Goal: Task Accomplishment & Management: Use online tool/utility

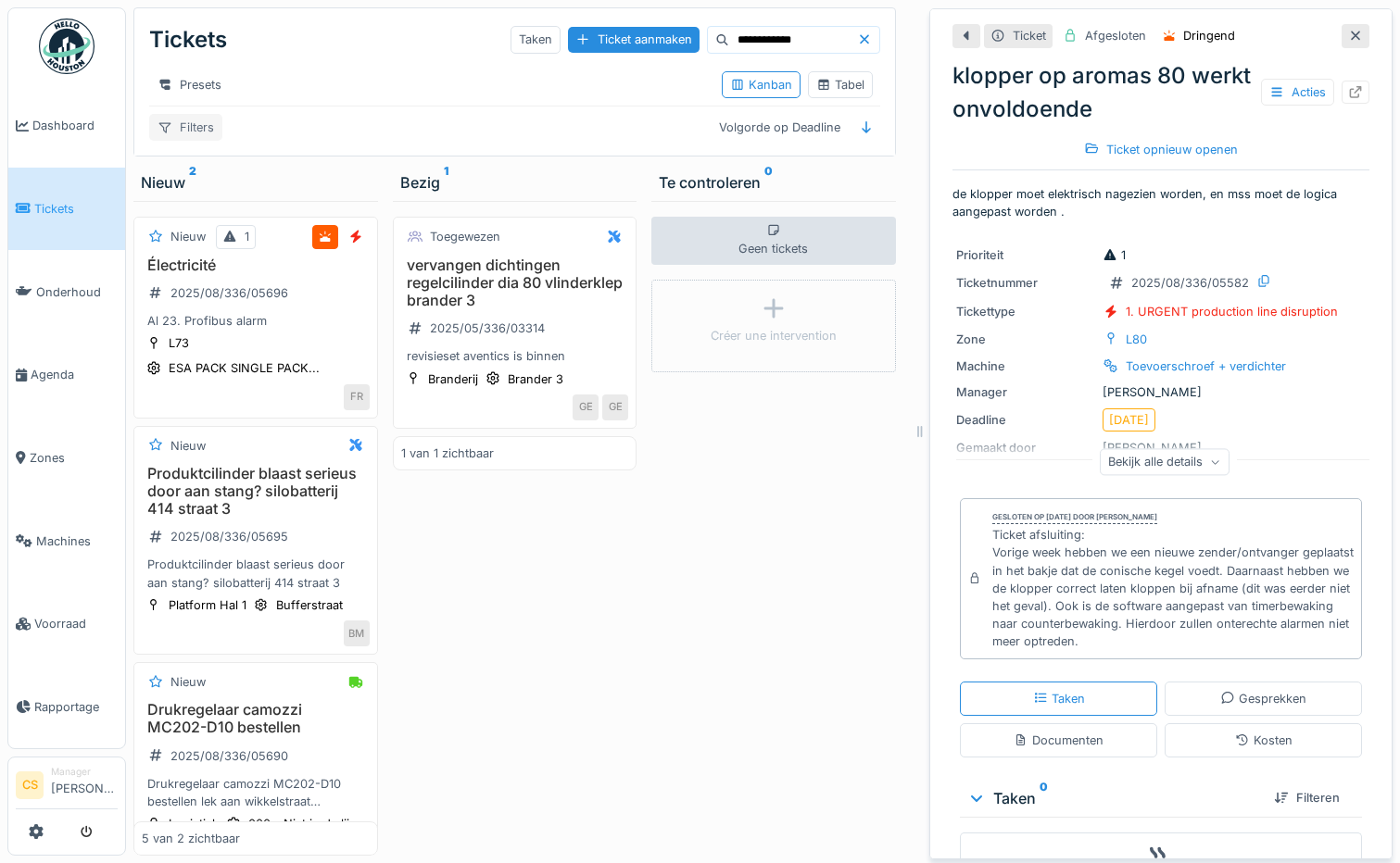
click at [188, 140] on div "Filters" at bounding box center [186, 128] width 74 height 27
click at [329, 44] on div "**********" at bounding box center [514, 40] width 731 height 48
click at [836, 90] on div "Tabel" at bounding box center [841, 84] width 48 height 17
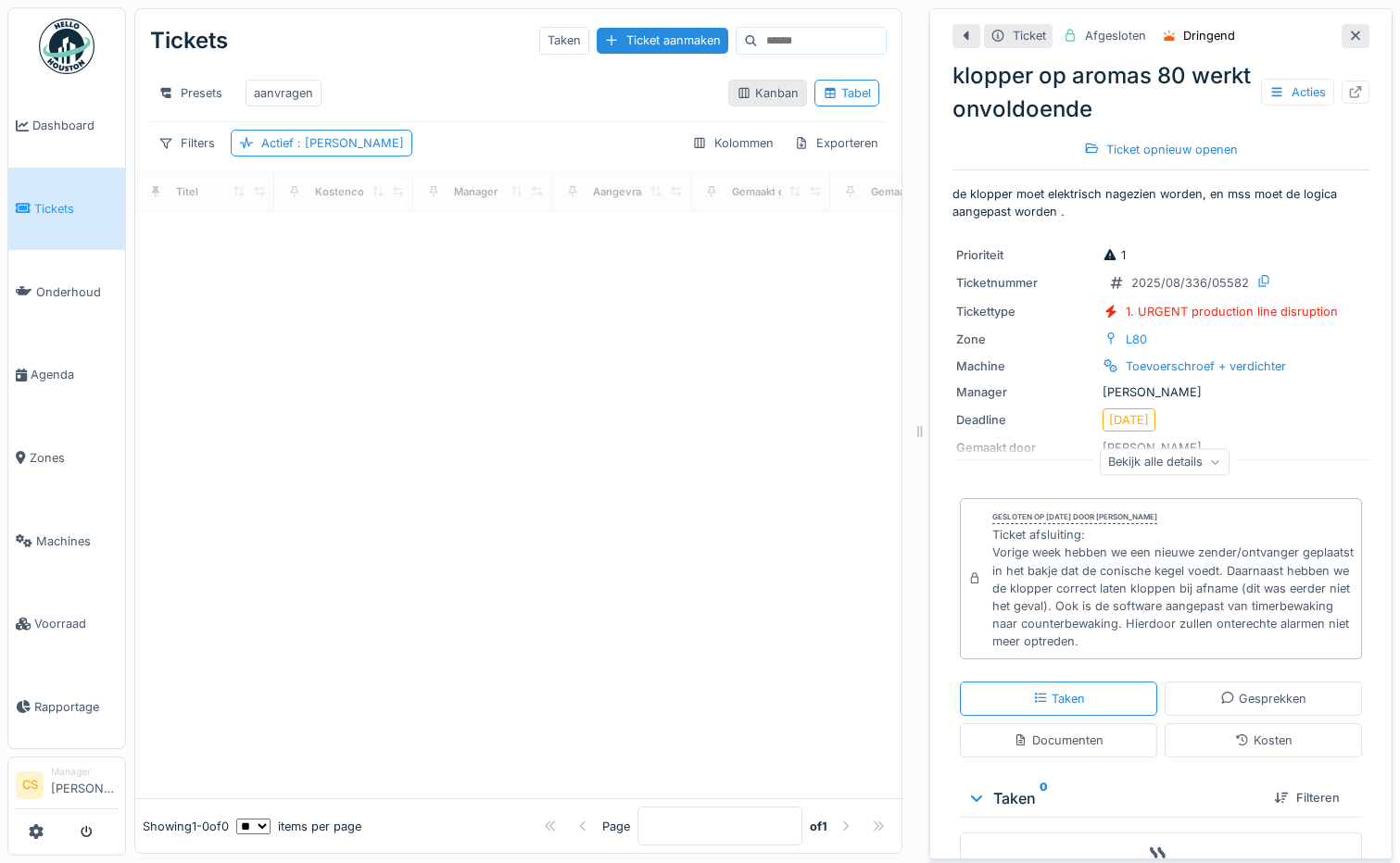
click at [745, 102] on div "Kanban" at bounding box center [767, 93] width 62 height 17
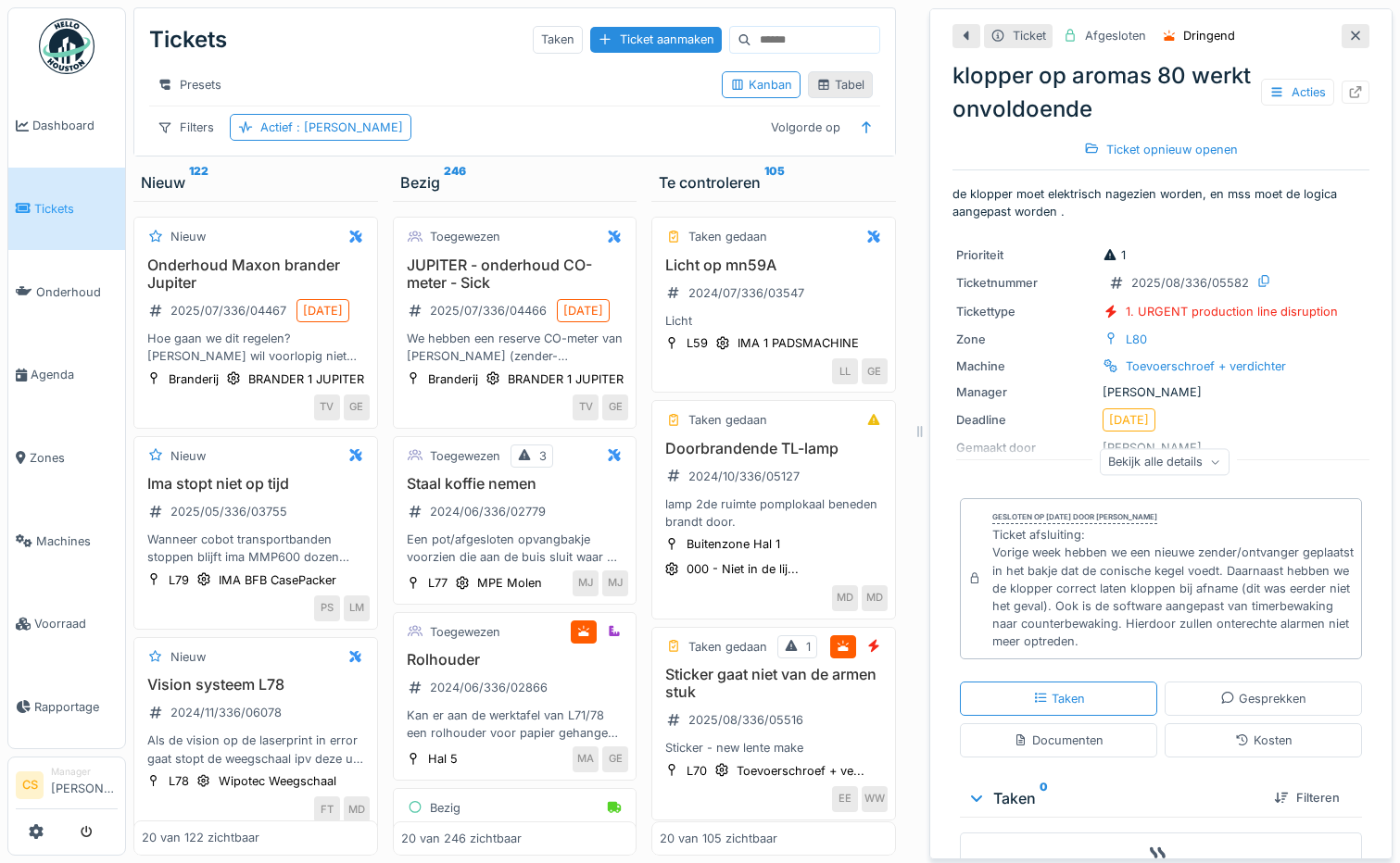
click at [843, 89] on div "Tabel" at bounding box center [841, 84] width 48 height 17
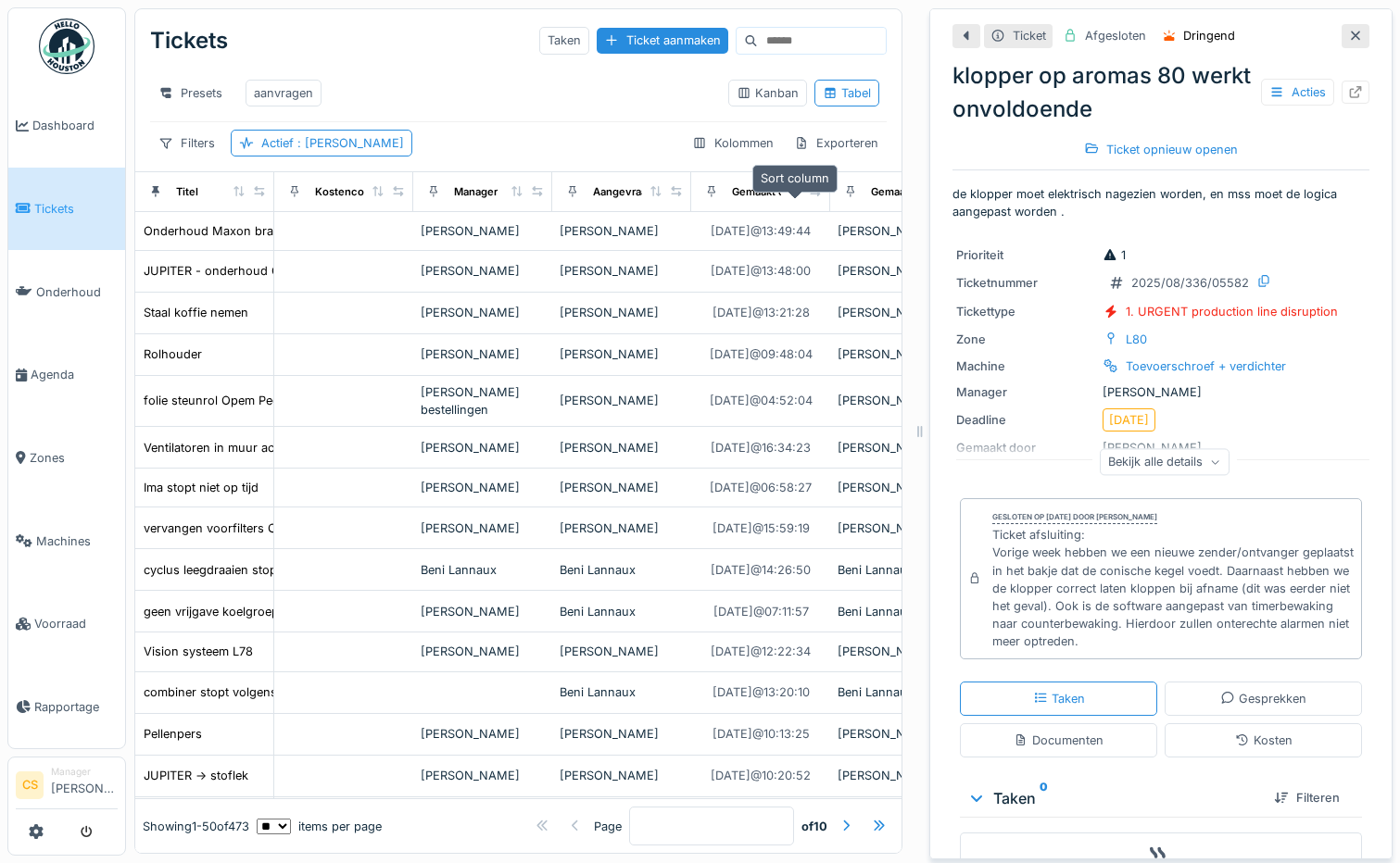
click at [793, 197] on icon at bounding box center [794, 191] width 13 height 11
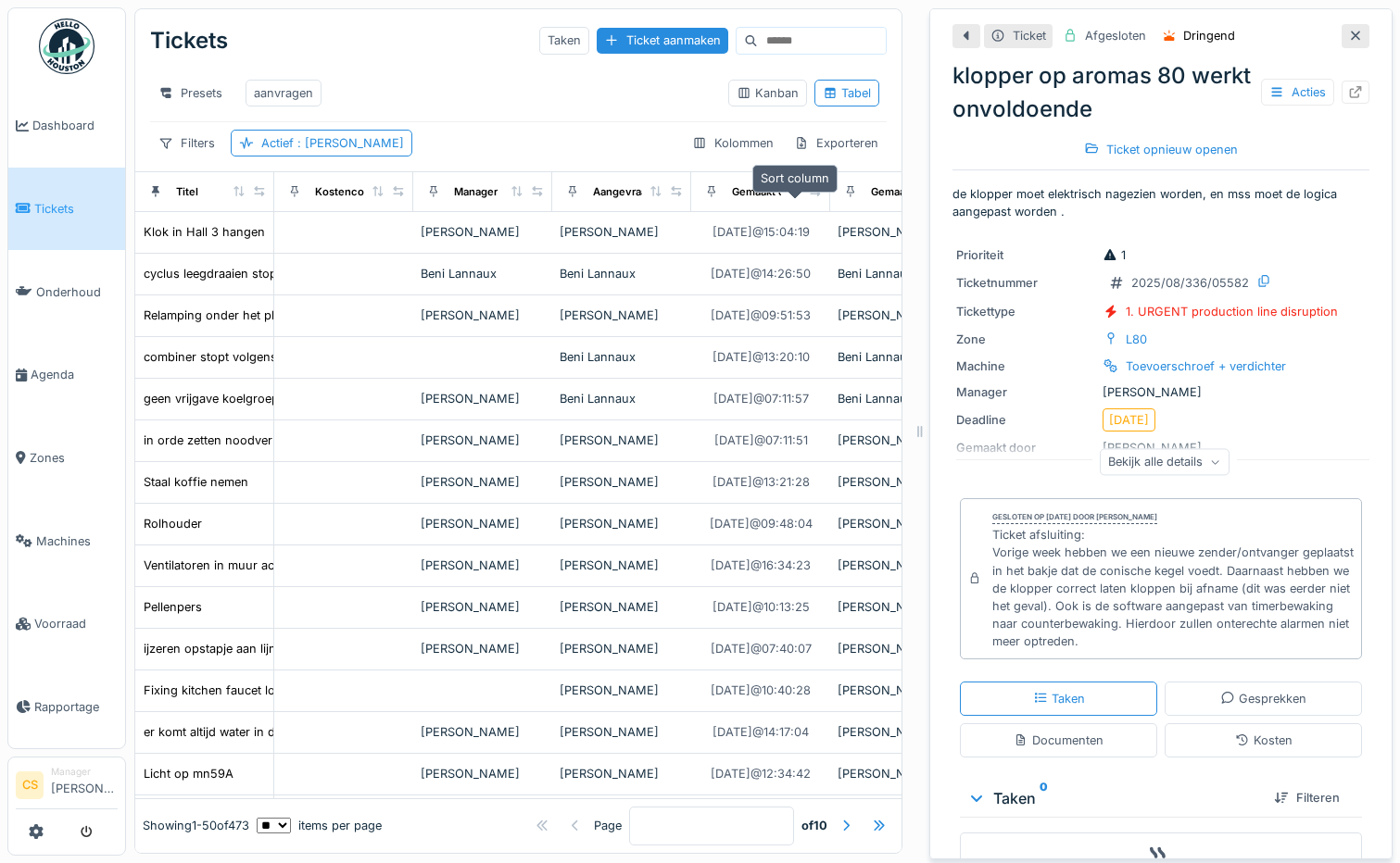
click at [793, 197] on icon at bounding box center [794, 191] width 13 height 11
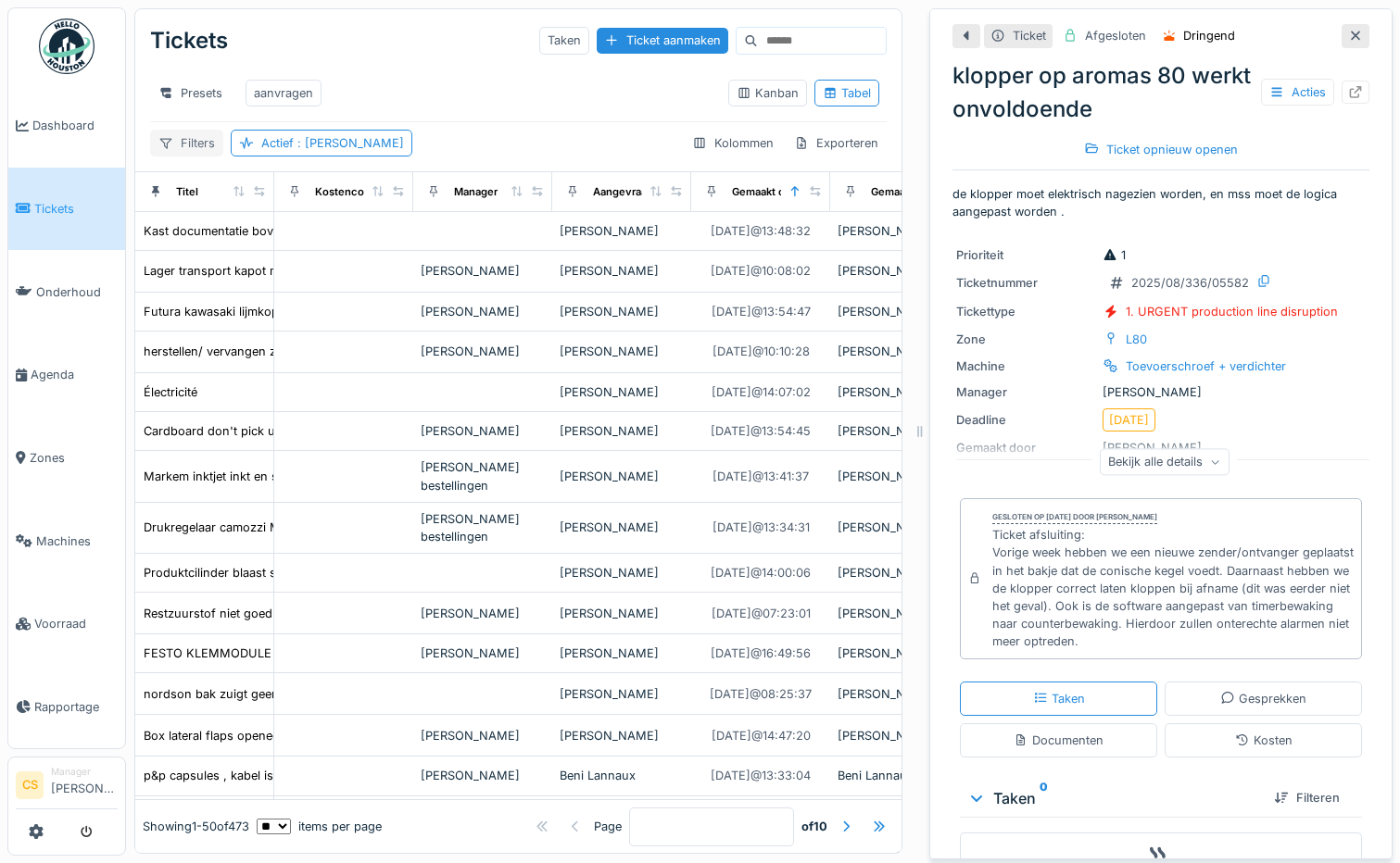
click at [182, 153] on div "Filters" at bounding box center [187, 143] width 74 height 27
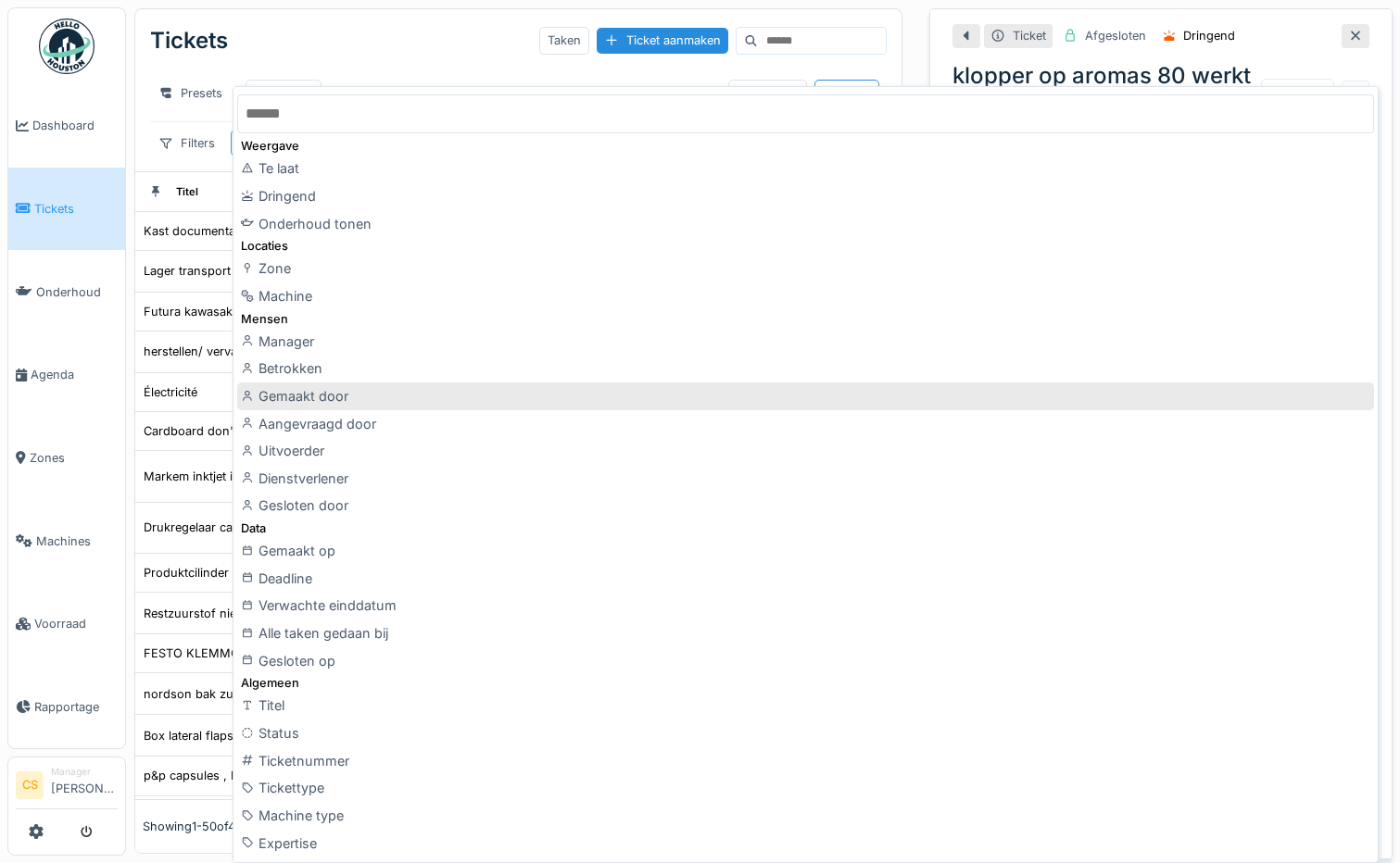
click at [260, 396] on div "Gemaakt door" at bounding box center [805, 396] width 1136 height 28
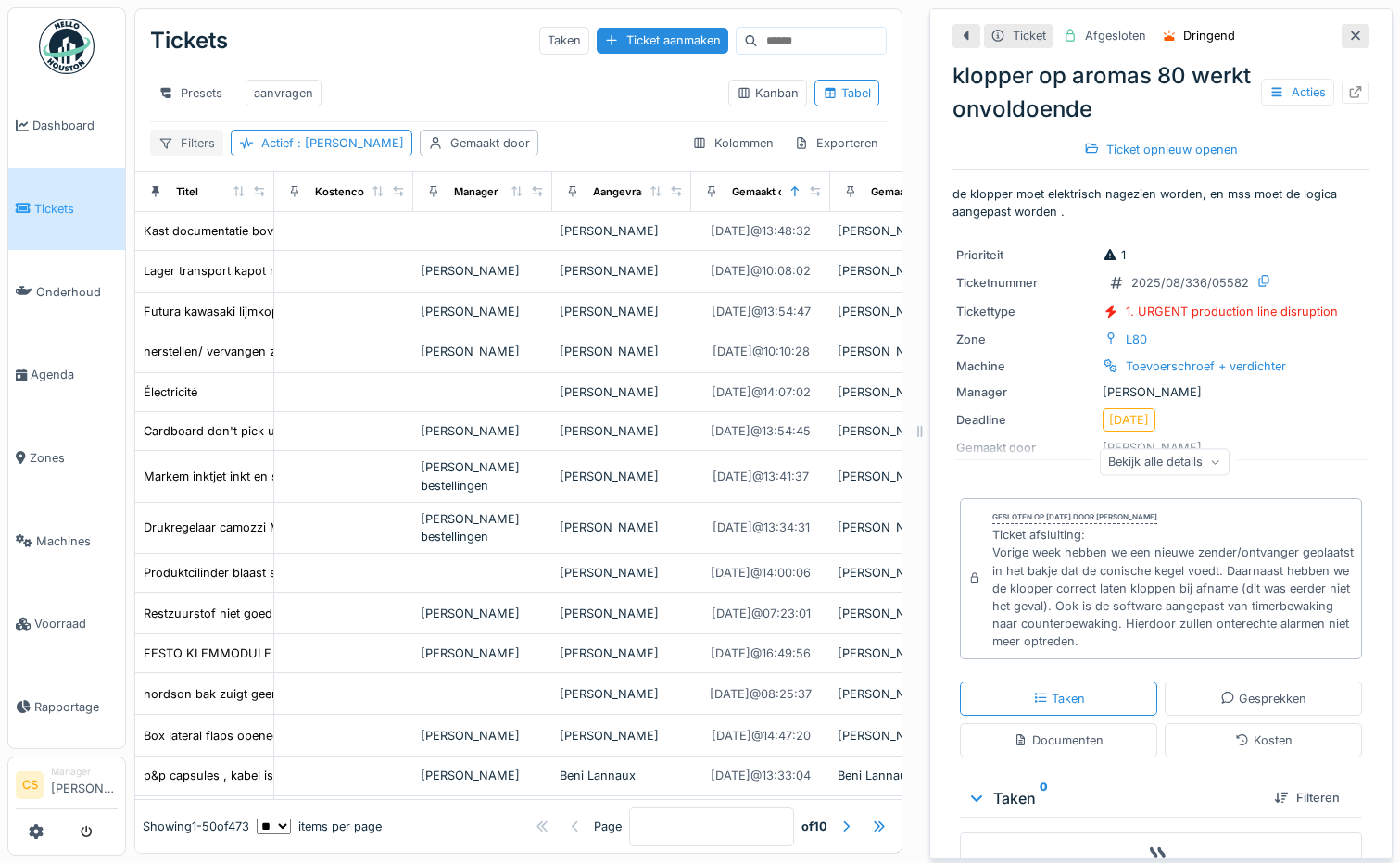
click at [177, 154] on div "Filters" at bounding box center [187, 143] width 74 height 27
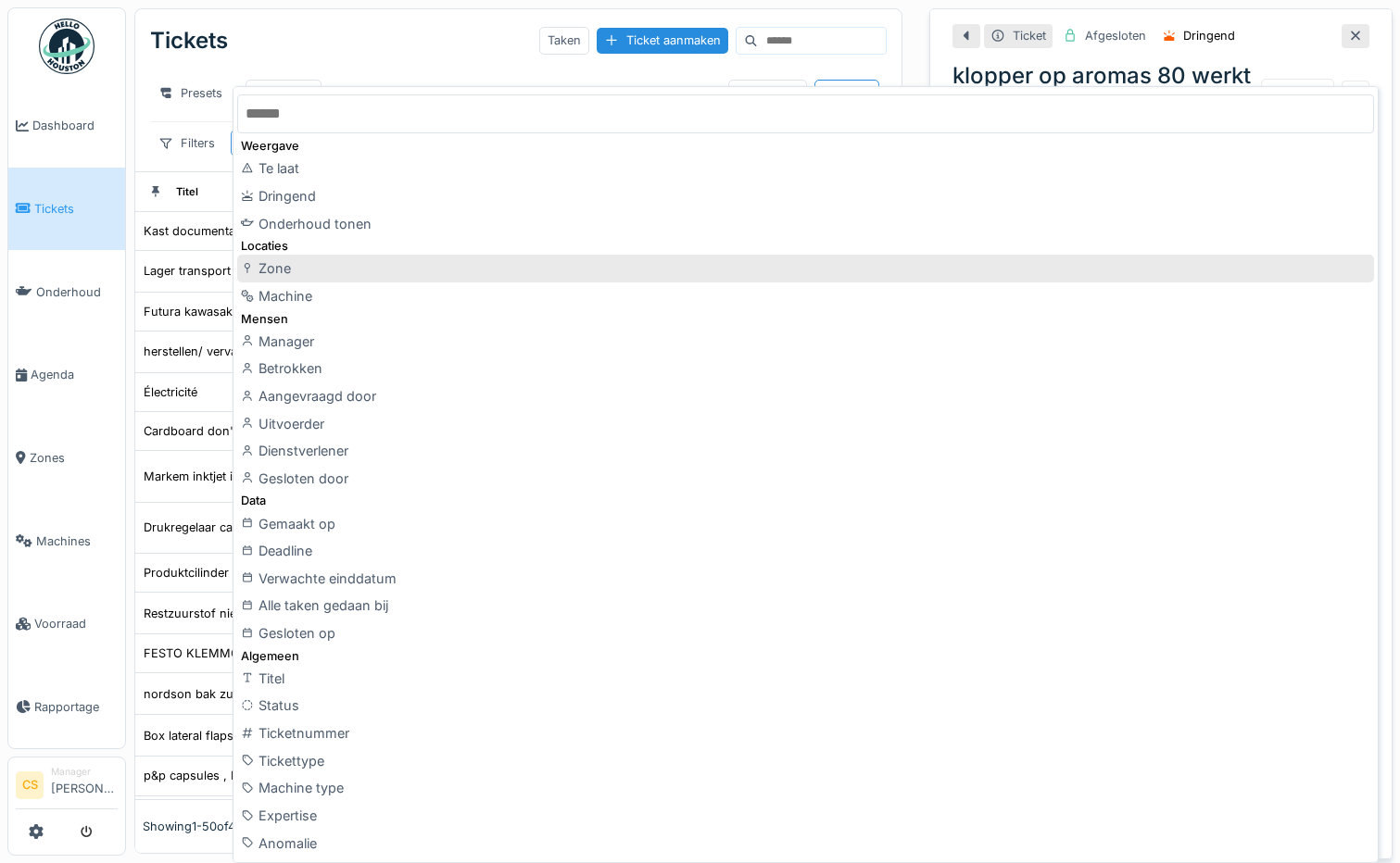
click at [332, 263] on div "Zone" at bounding box center [805, 268] width 1136 height 28
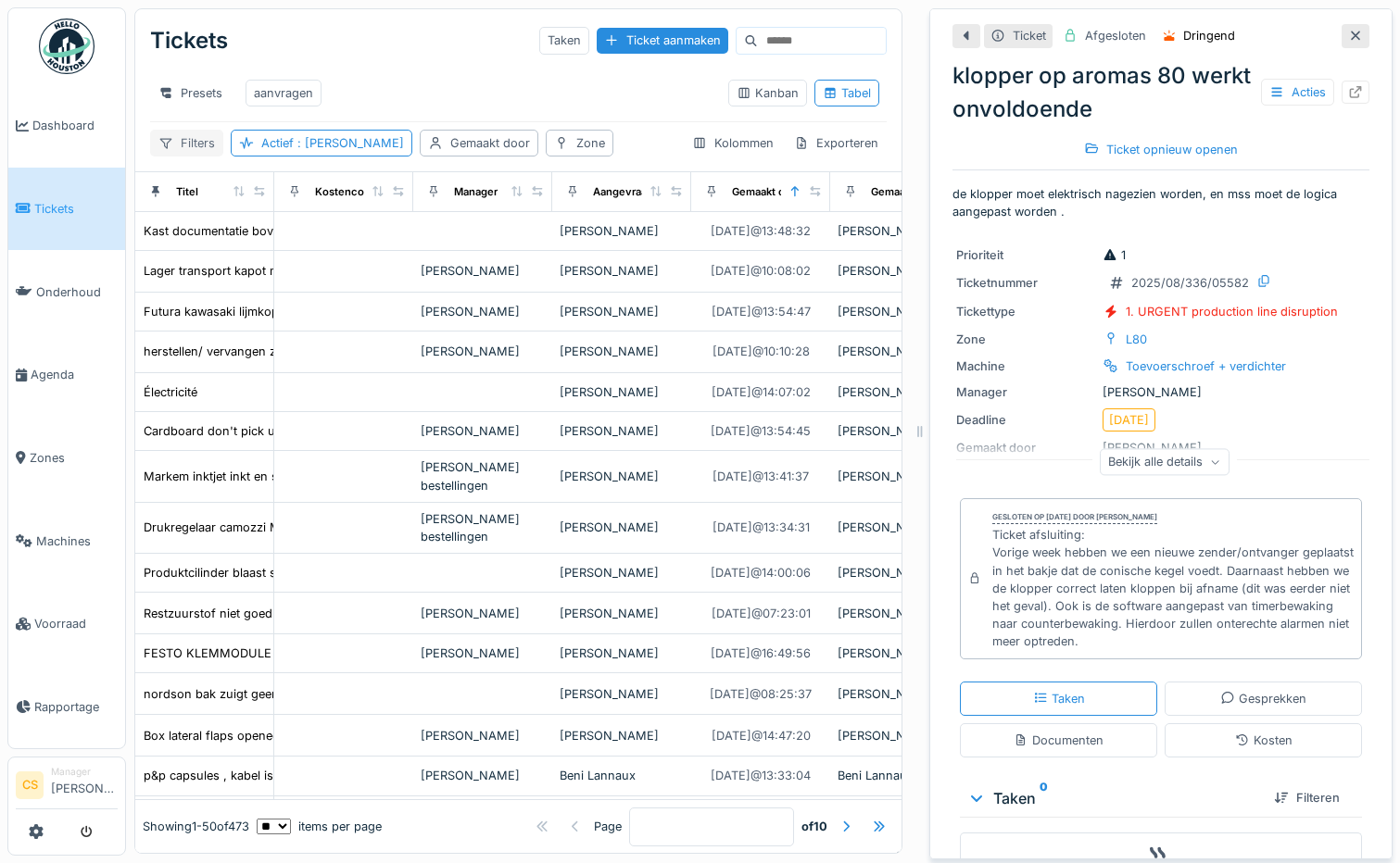
click at [202, 149] on div "Filters" at bounding box center [187, 143] width 74 height 27
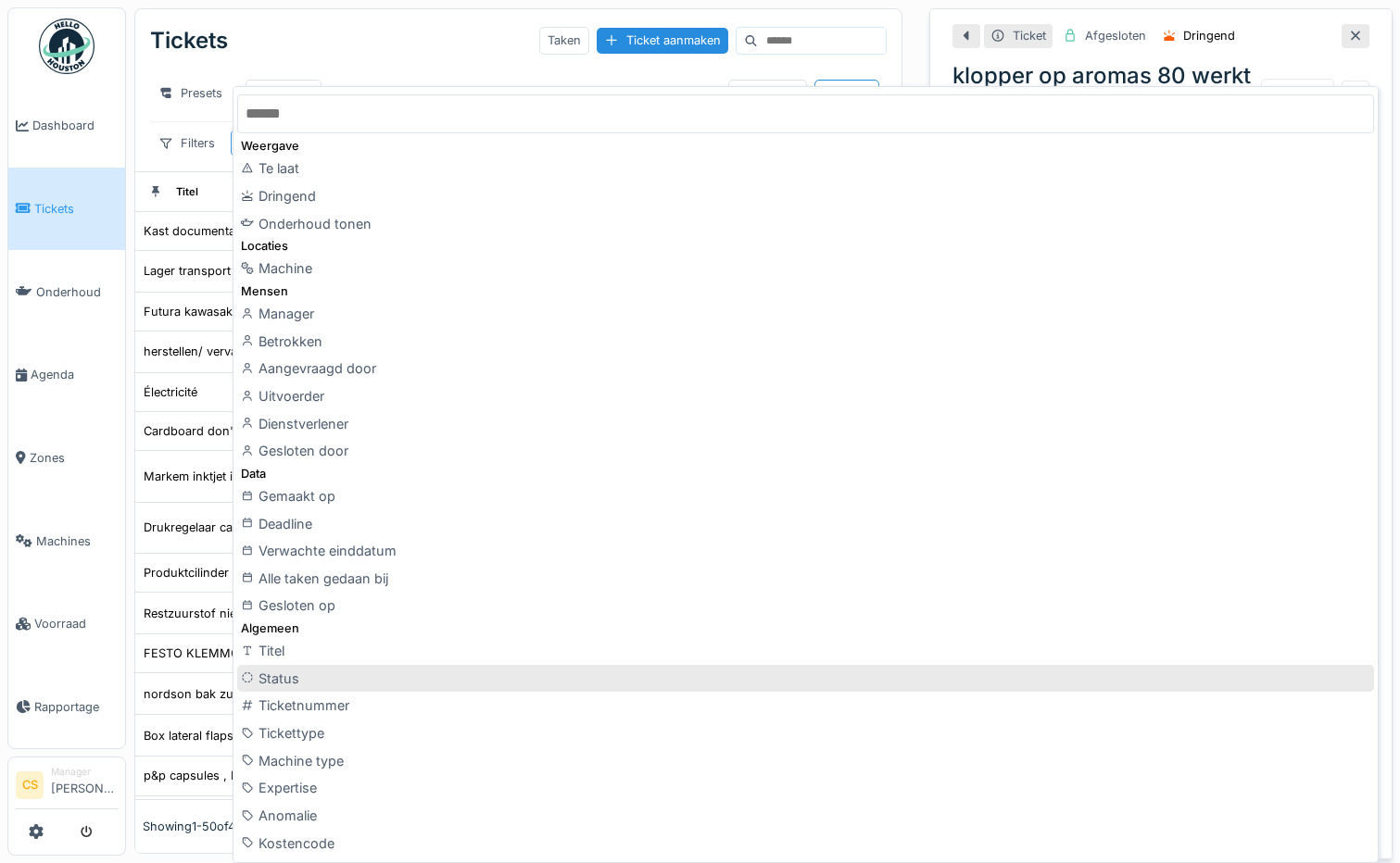
click at [381, 679] on div "Status" at bounding box center [805, 679] width 1136 height 28
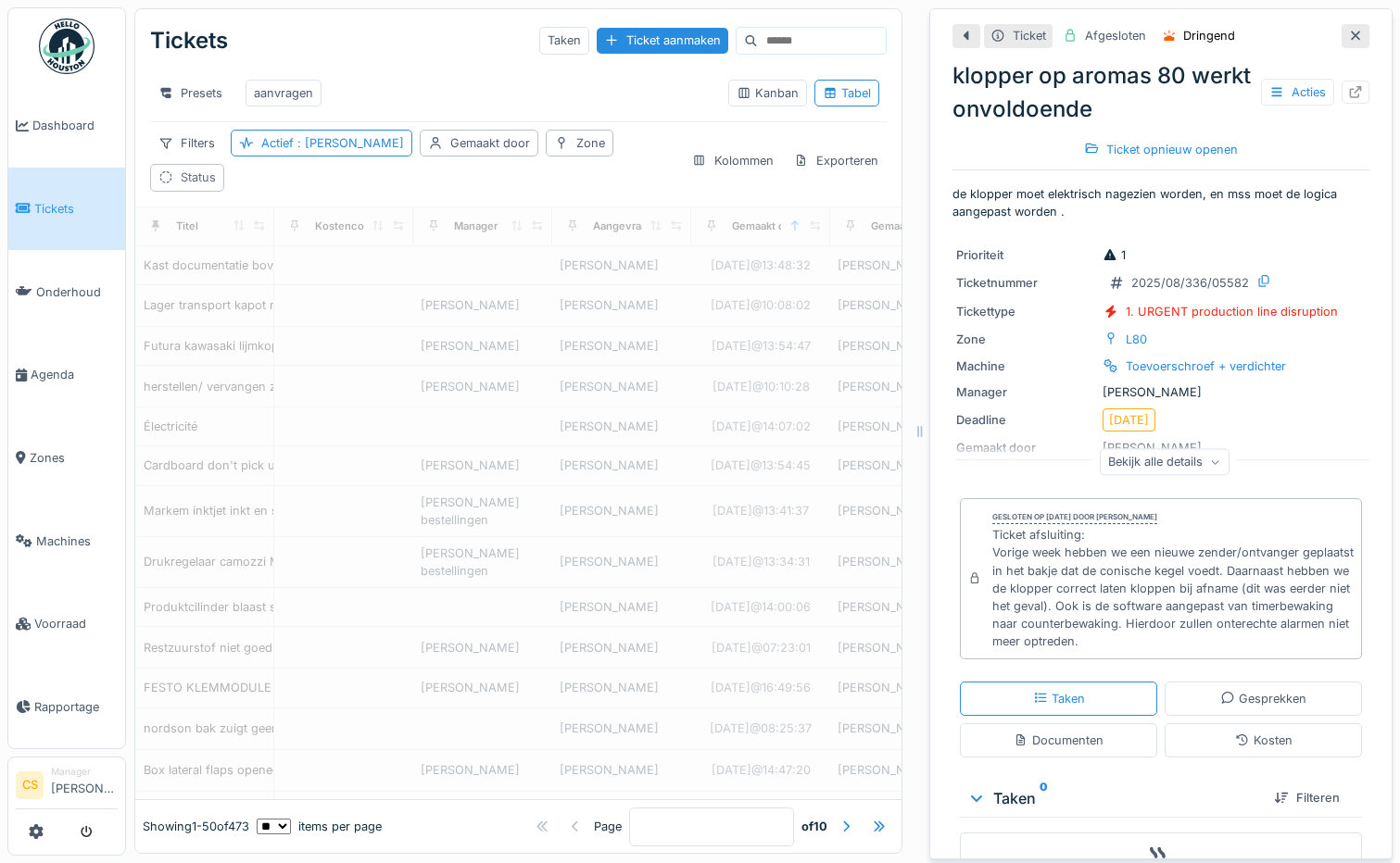
click at [173, 169] on div at bounding box center [166, 177] width 15 height 17
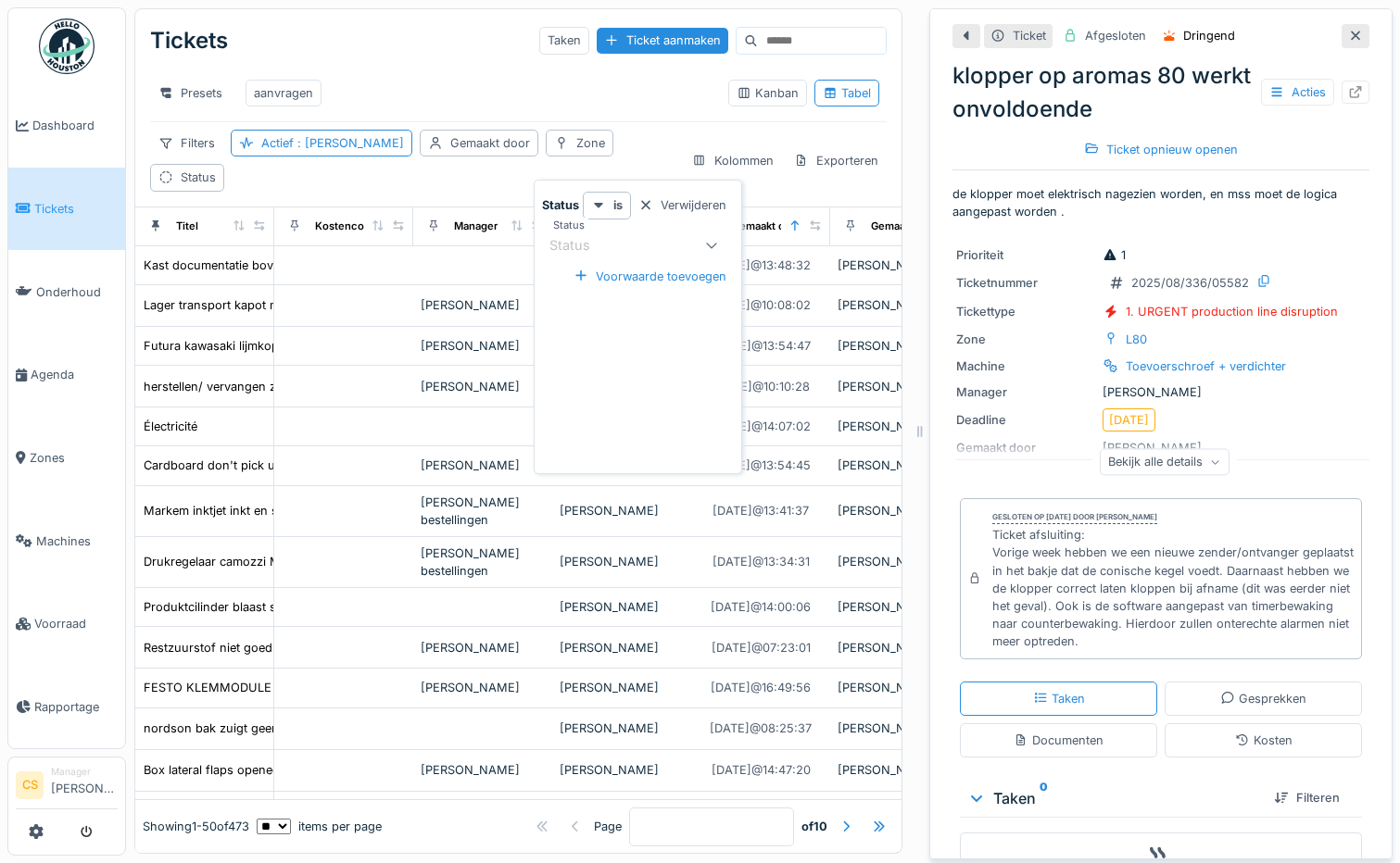
click at [623, 250] on div "Status" at bounding box center [621, 245] width 144 height 22
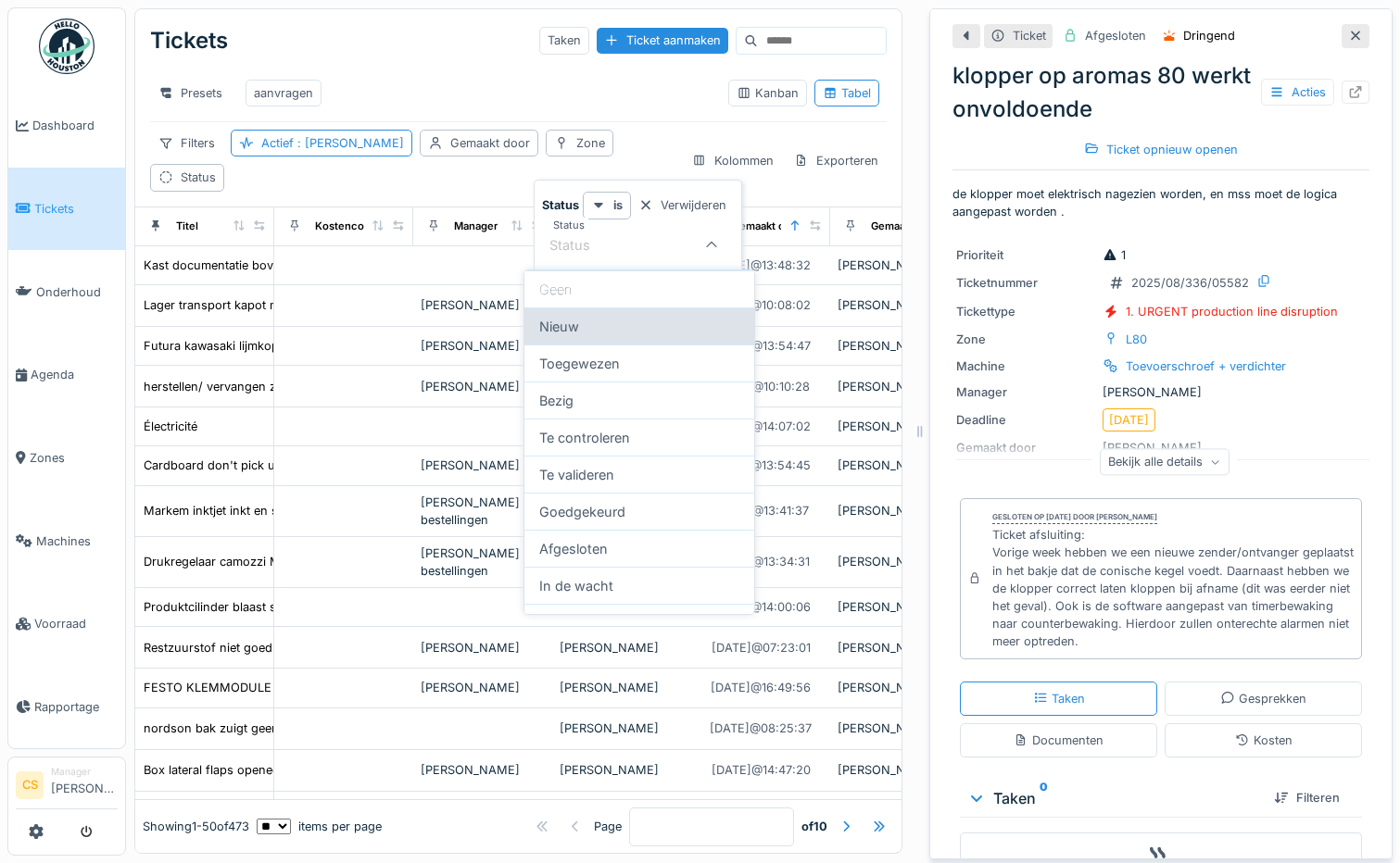
click at [580, 324] on div "Nieuw" at bounding box center [638, 326] width 230 height 37
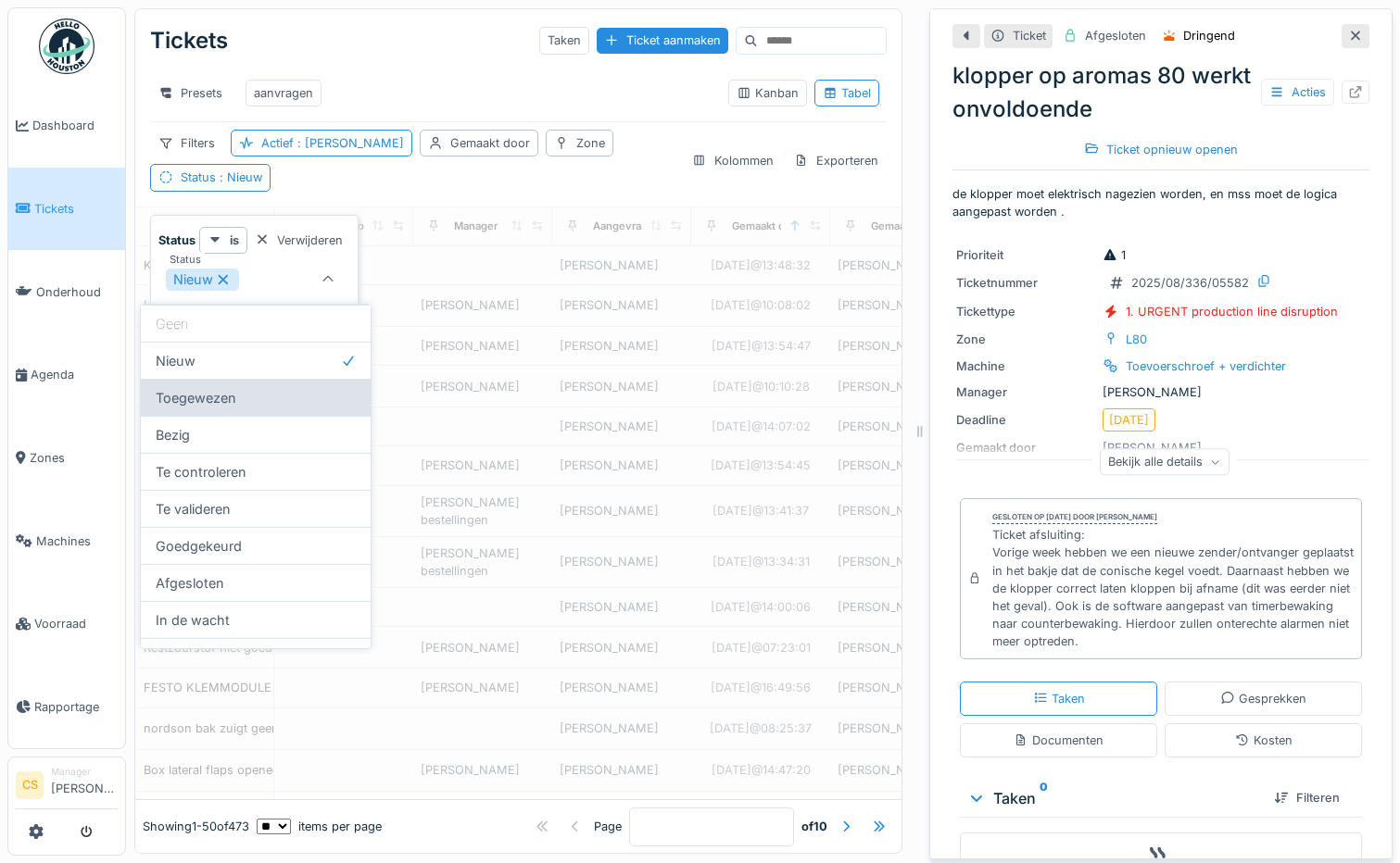
click at [195, 393] on div "Toegewezen" at bounding box center [255, 397] width 230 height 37
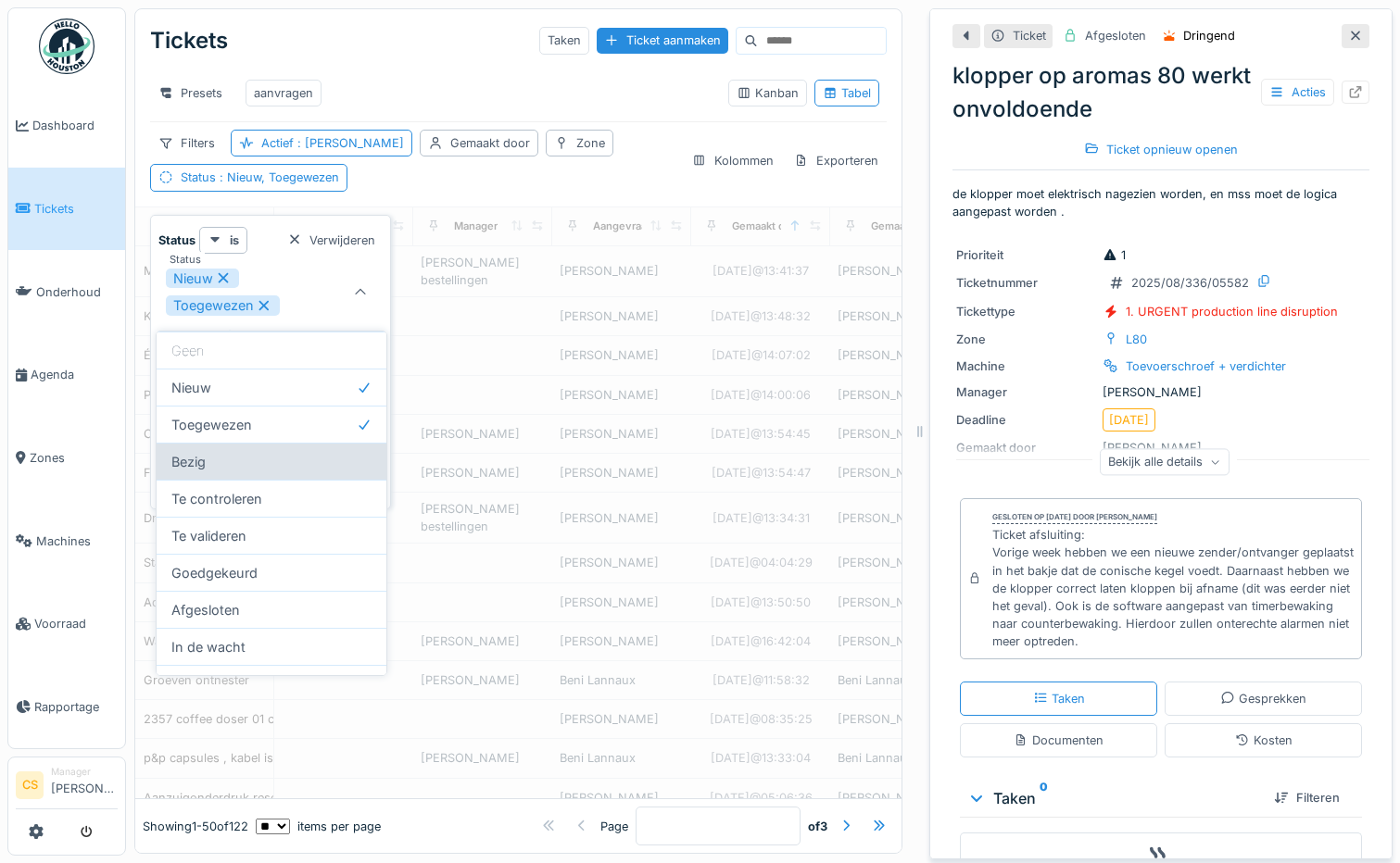
click at [202, 471] on div "Bezig" at bounding box center [271, 461] width 230 height 37
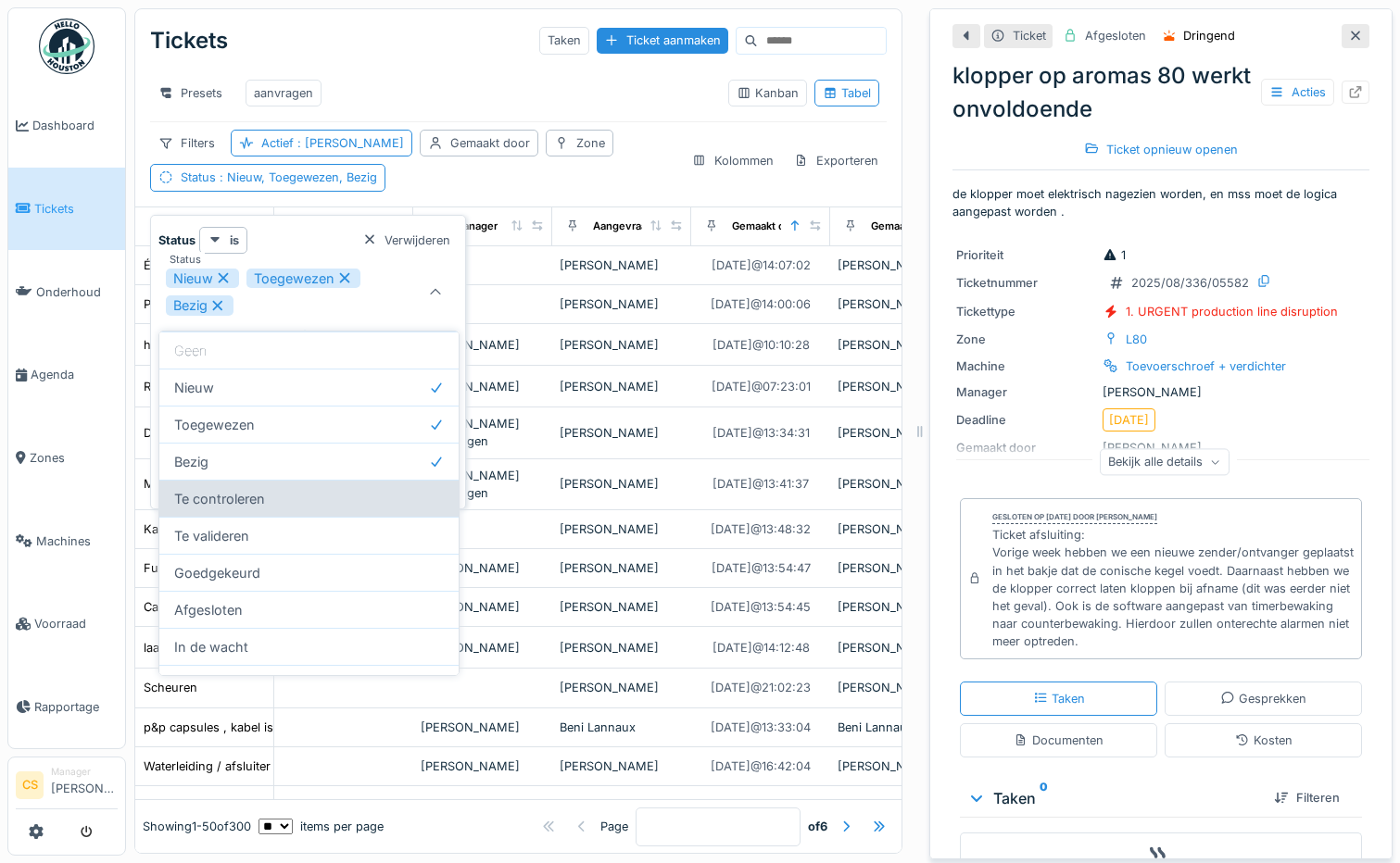
click at [211, 494] on div "Te controleren" at bounding box center [308, 498] width 299 height 37
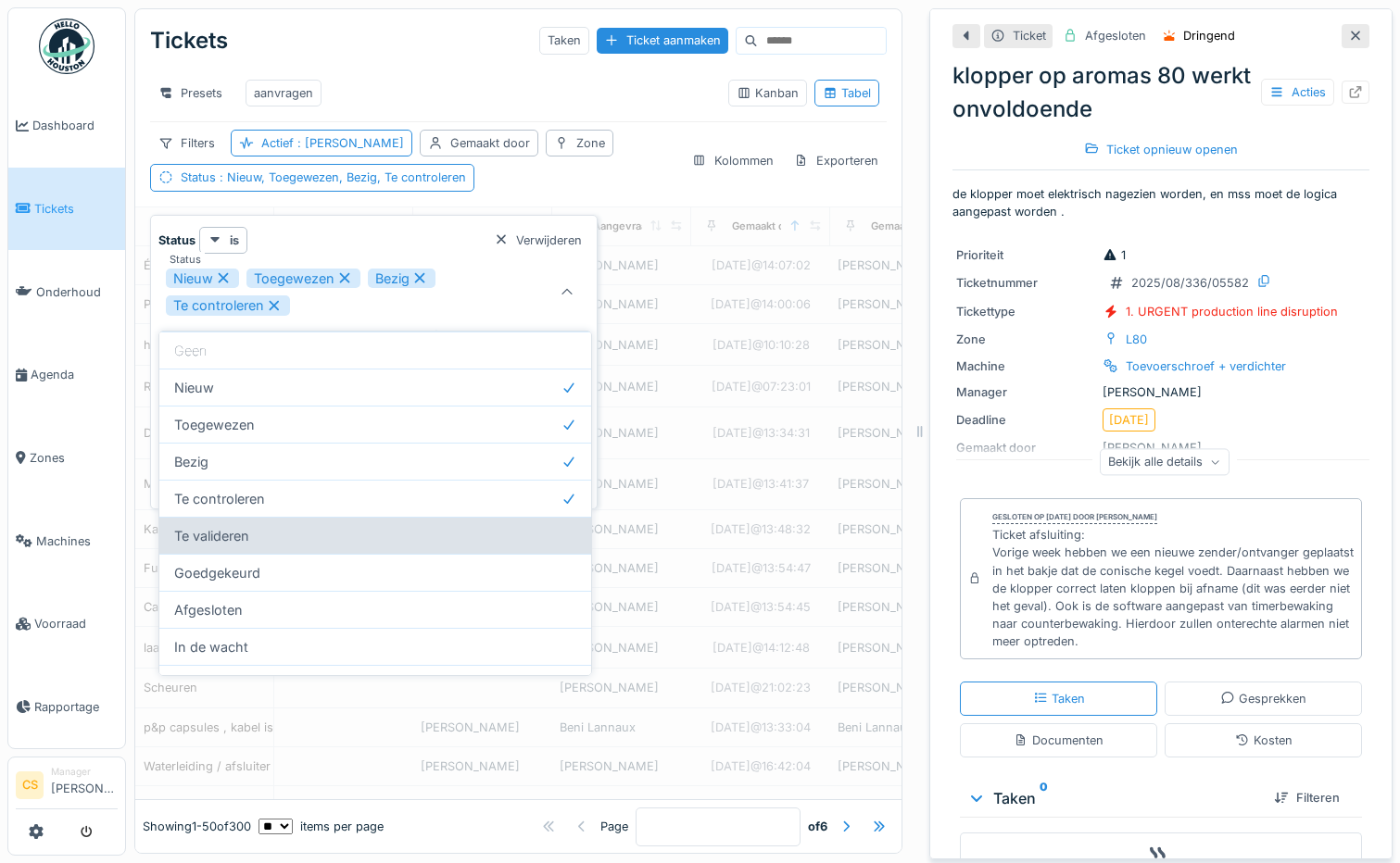
click at [223, 536] on div "Te valideren" at bounding box center [375, 536] width 432 height 37
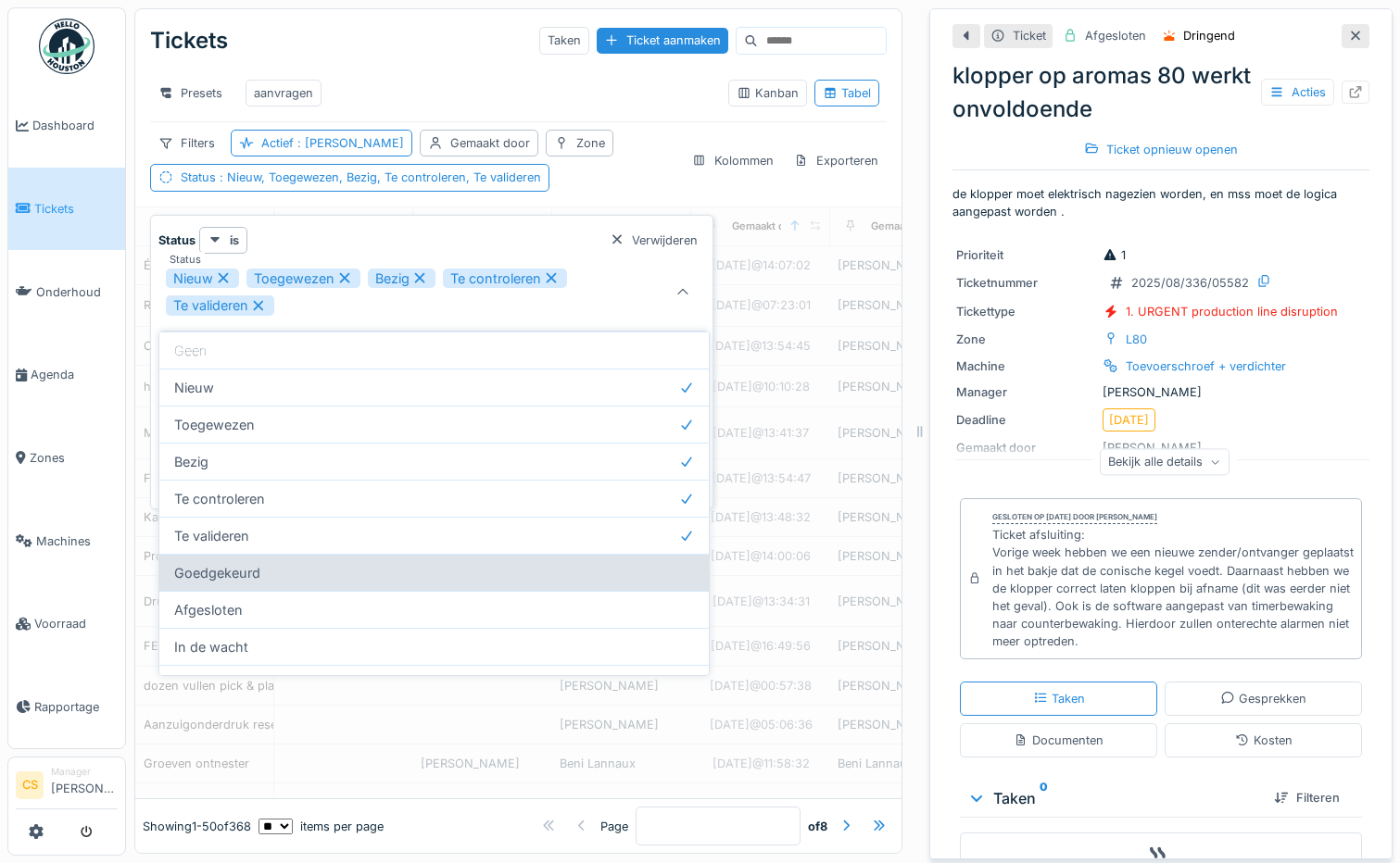
click at [316, 566] on div "Goedgekeurd" at bounding box center [433, 572] width 549 height 37
type input "**********"
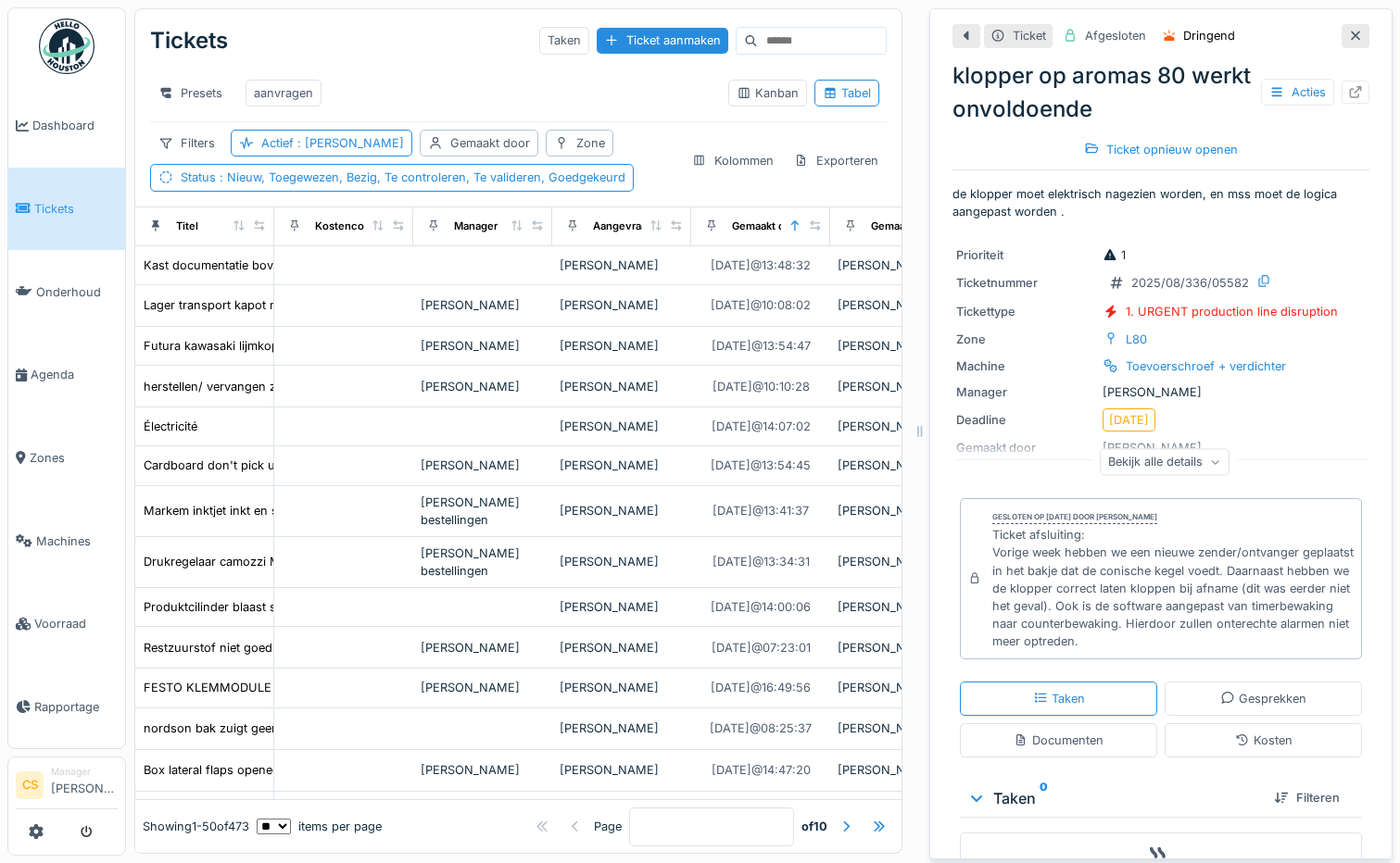
click at [573, 149] on div "Filters Actief : Ja Gemaakt door Zone Status : Nieuw, Toegewezen, Bezig, Te con…" at bounding box center [413, 160] width 526 height 61
click at [545, 156] on div "Zone" at bounding box center [579, 143] width 68 height 27
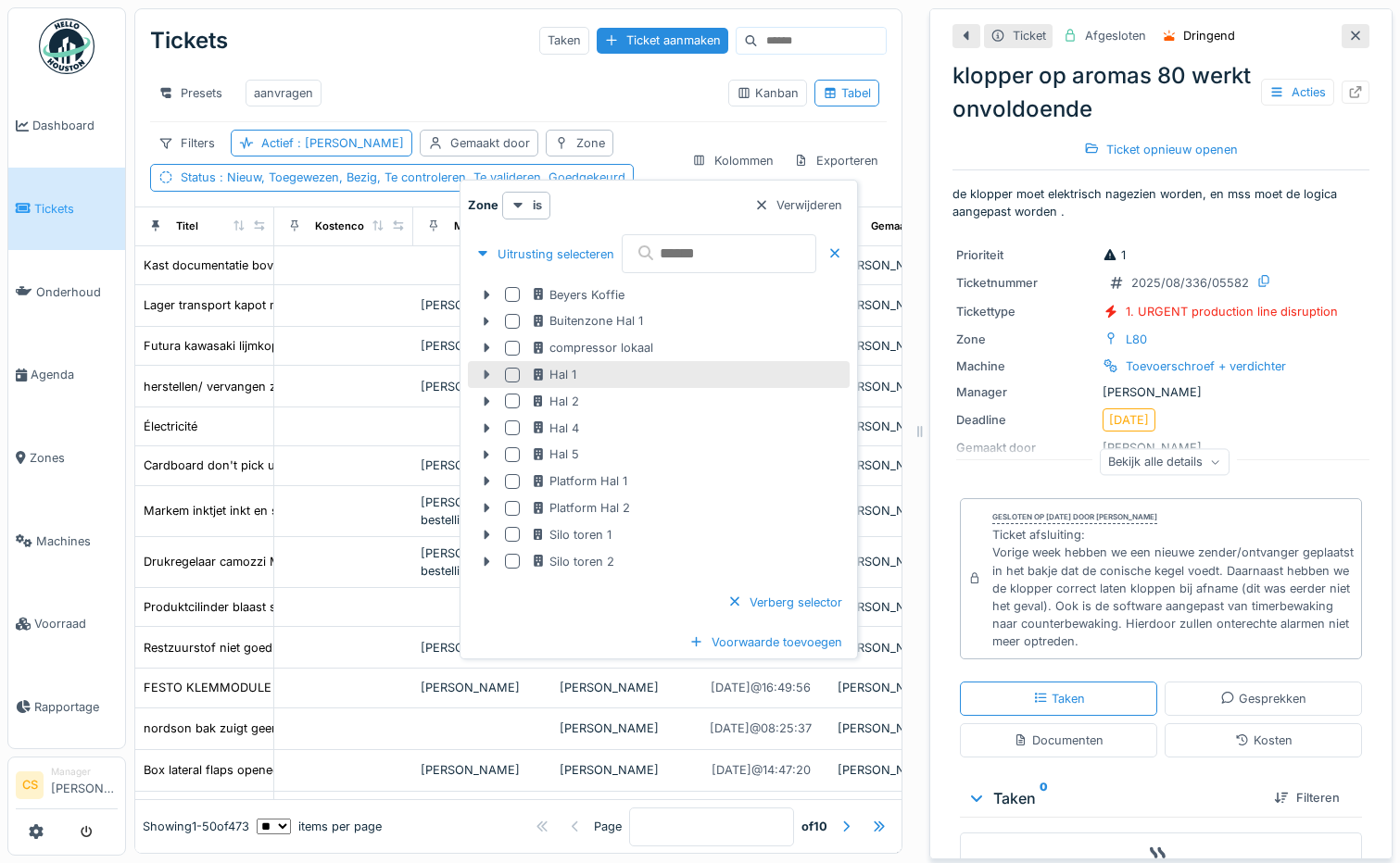
click at [486, 372] on icon at bounding box center [486, 376] width 6 height 10
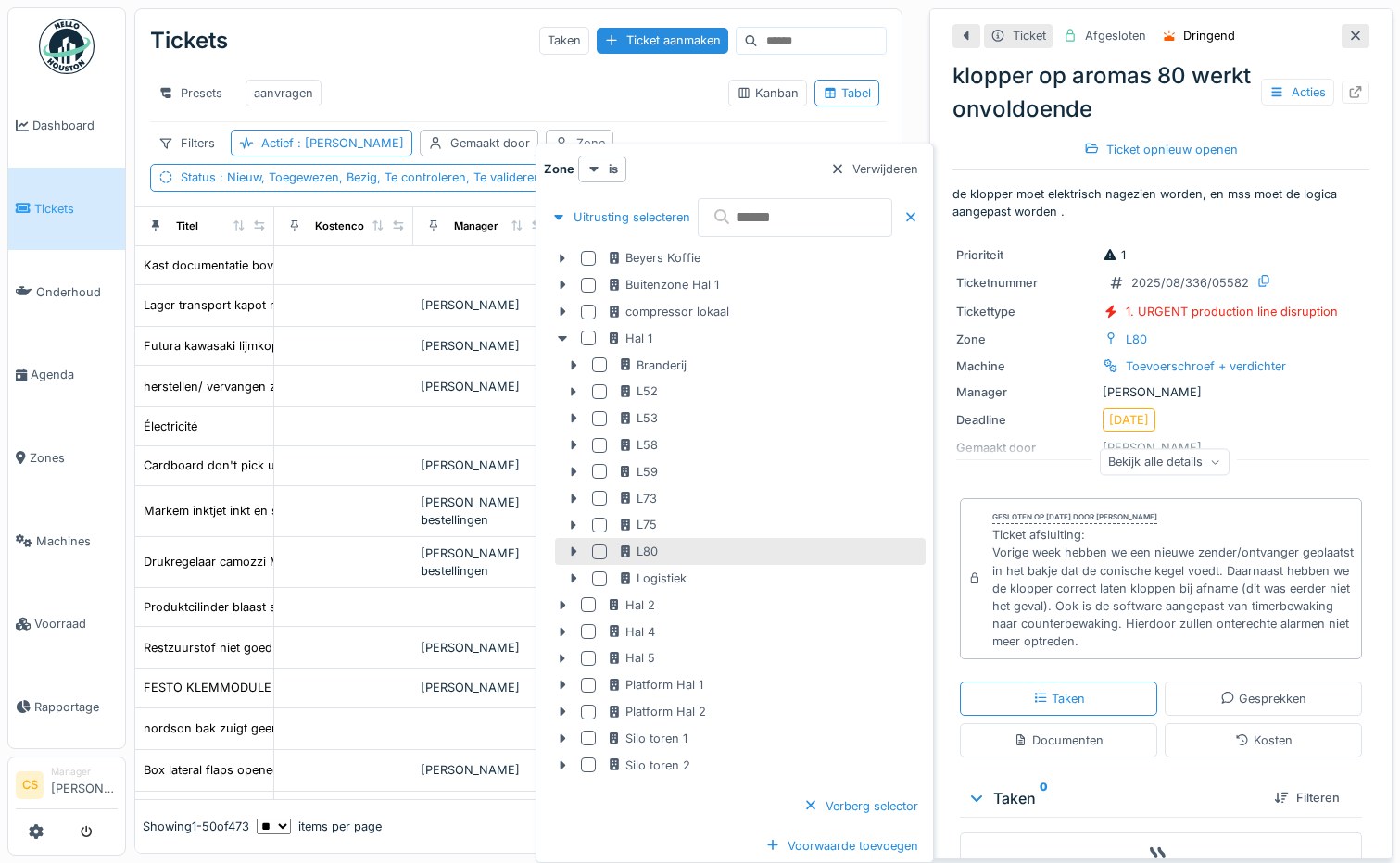
click at [600, 552] on div at bounding box center [599, 551] width 15 height 15
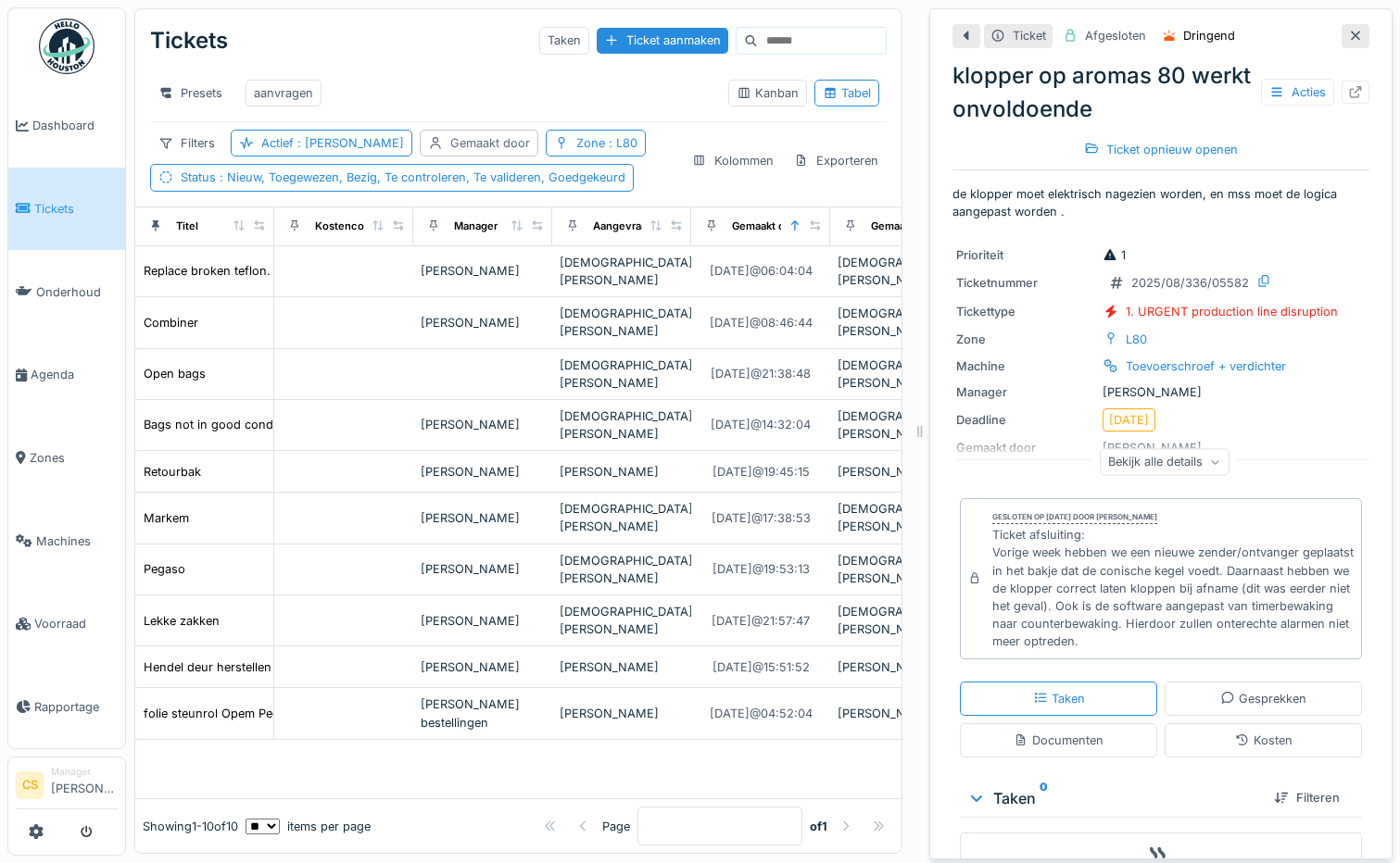
click at [451, 152] on div "Gemaakt door" at bounding box center [490, 143] width 79 height 17
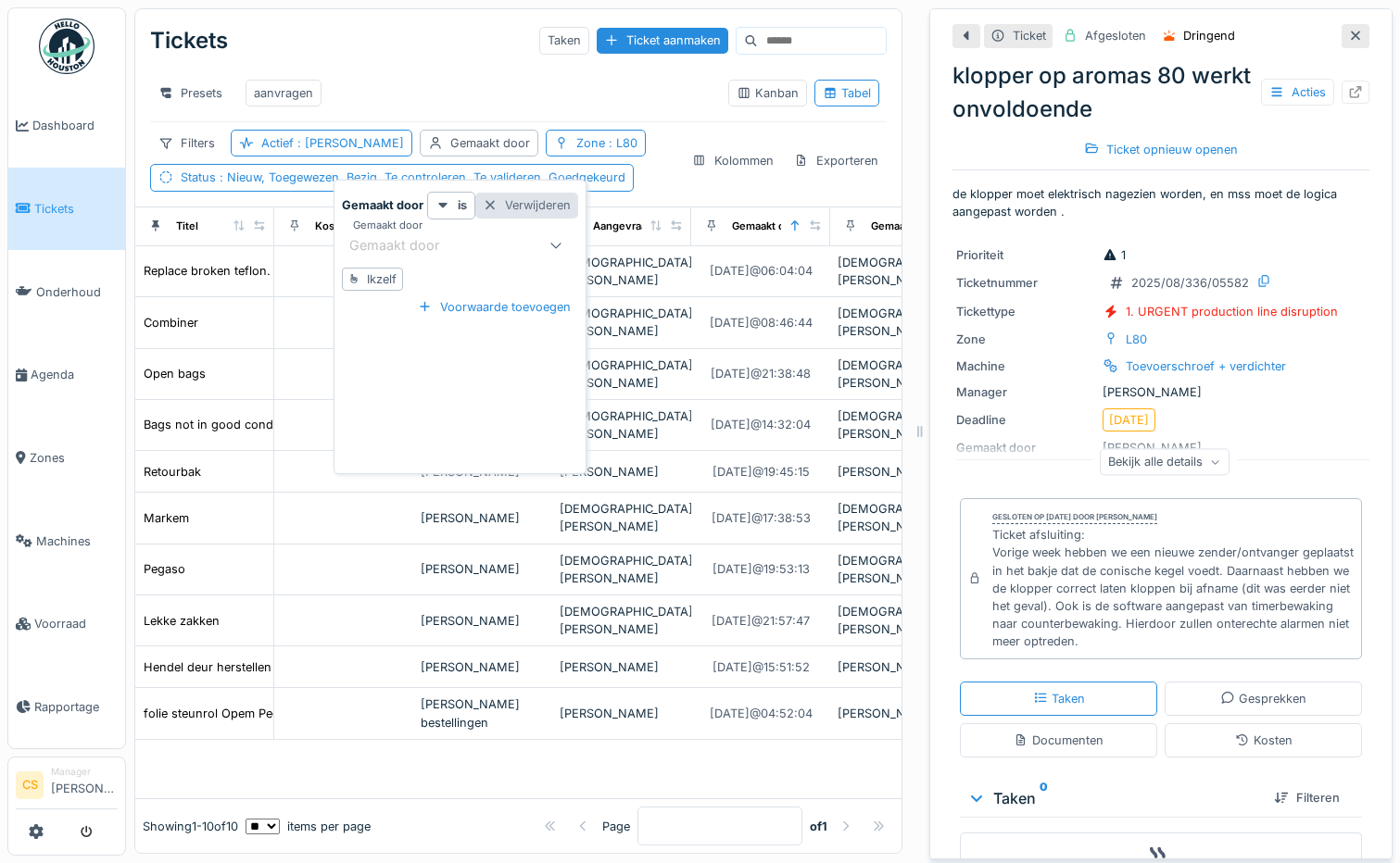
click at [541, 200] on div "Verwijderen" at bounding box center [527, 205] width 103 height 25
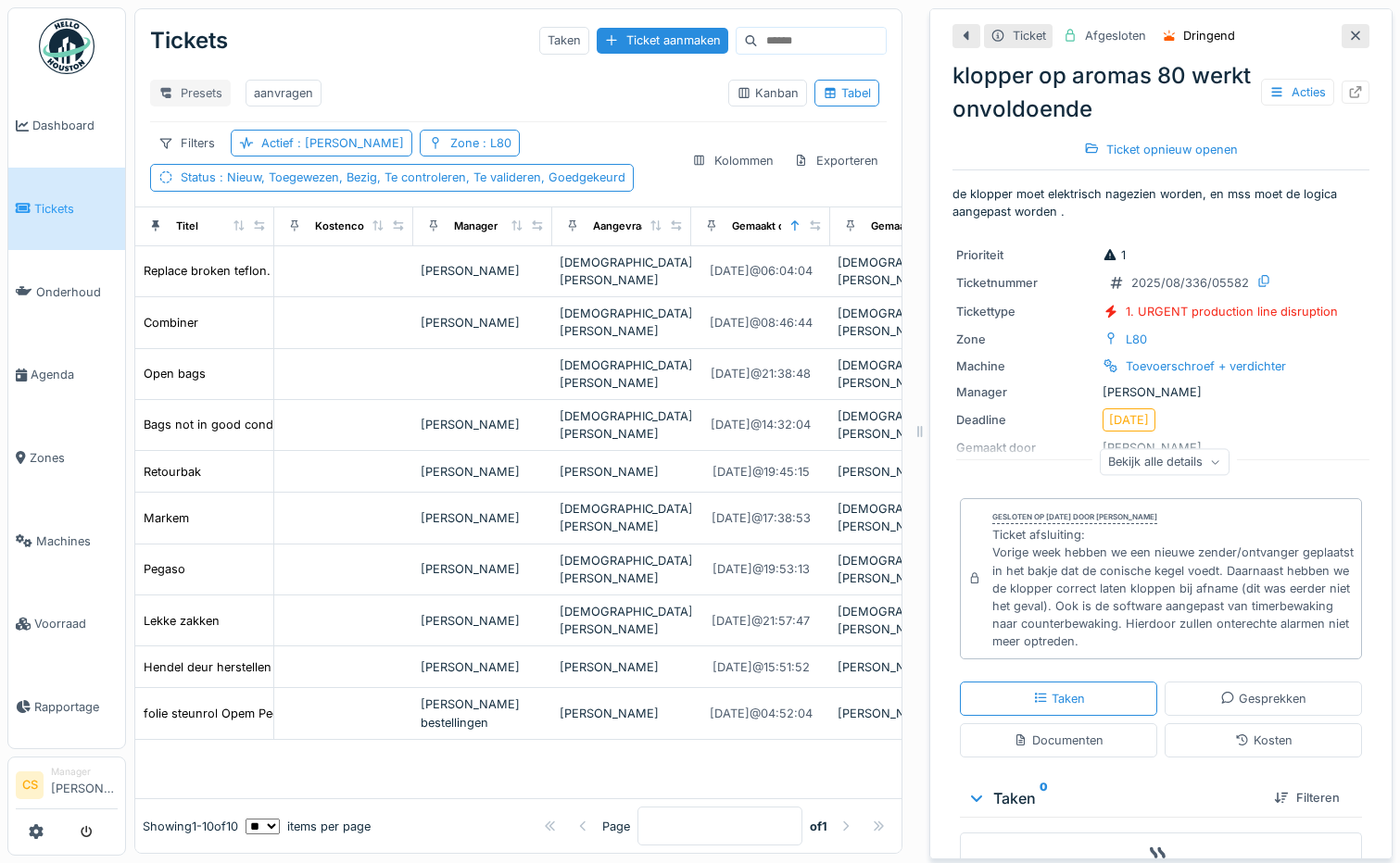
click at [206, 92] on div "Presets" at bounding box center [190, 93] width 80 height 27
click at [224, 134] on div "Nieuwe weergave" at bounding box center [236, 134] width 163 height 28
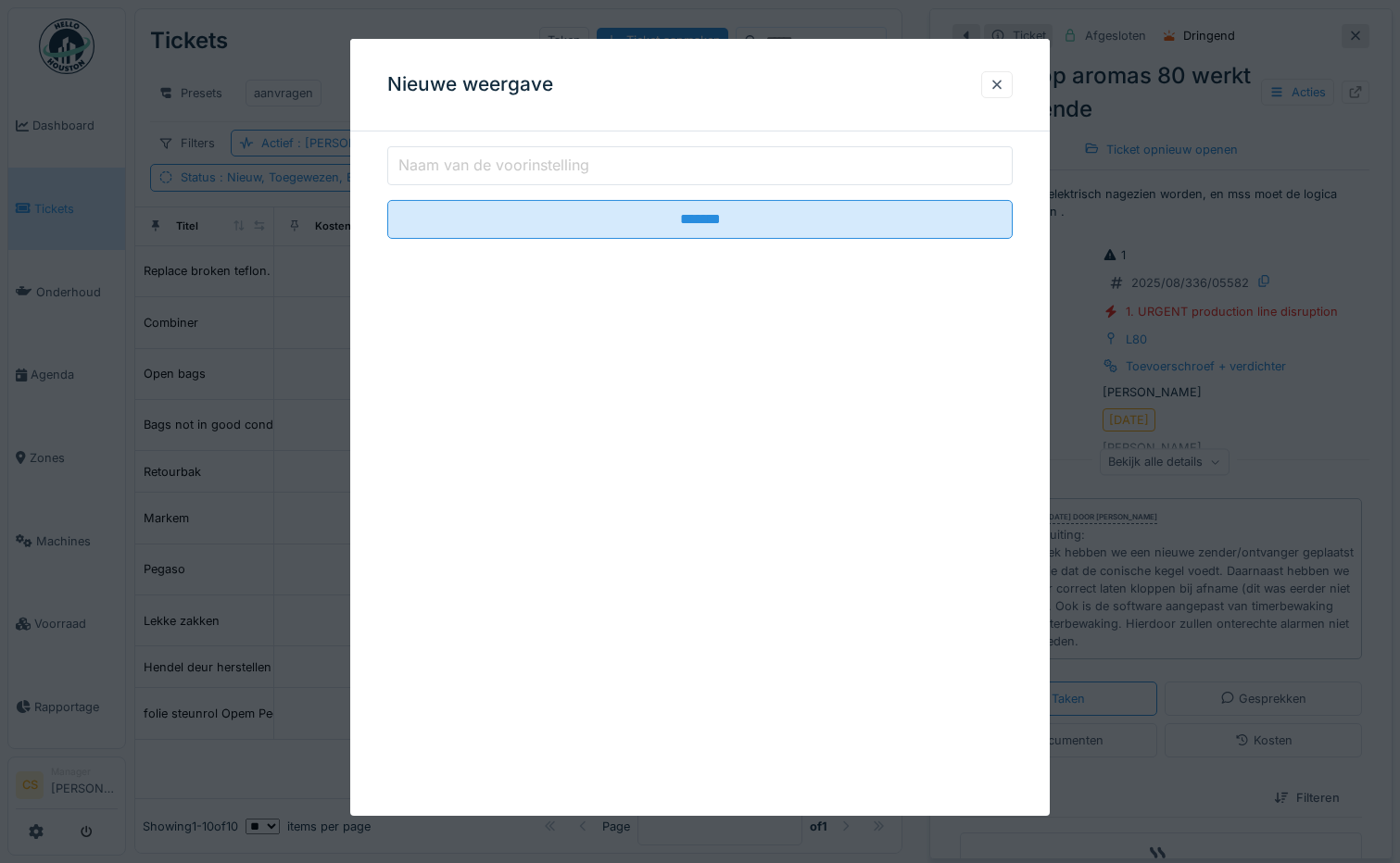
click at [414, 173] on label "Naam van de voorinstelling" at bounding box center [493, 165] width 199 height 22
click at [414, 173] on input "Naam van de voorinstelling" at bounding box center [700, 166] width 627 height 39
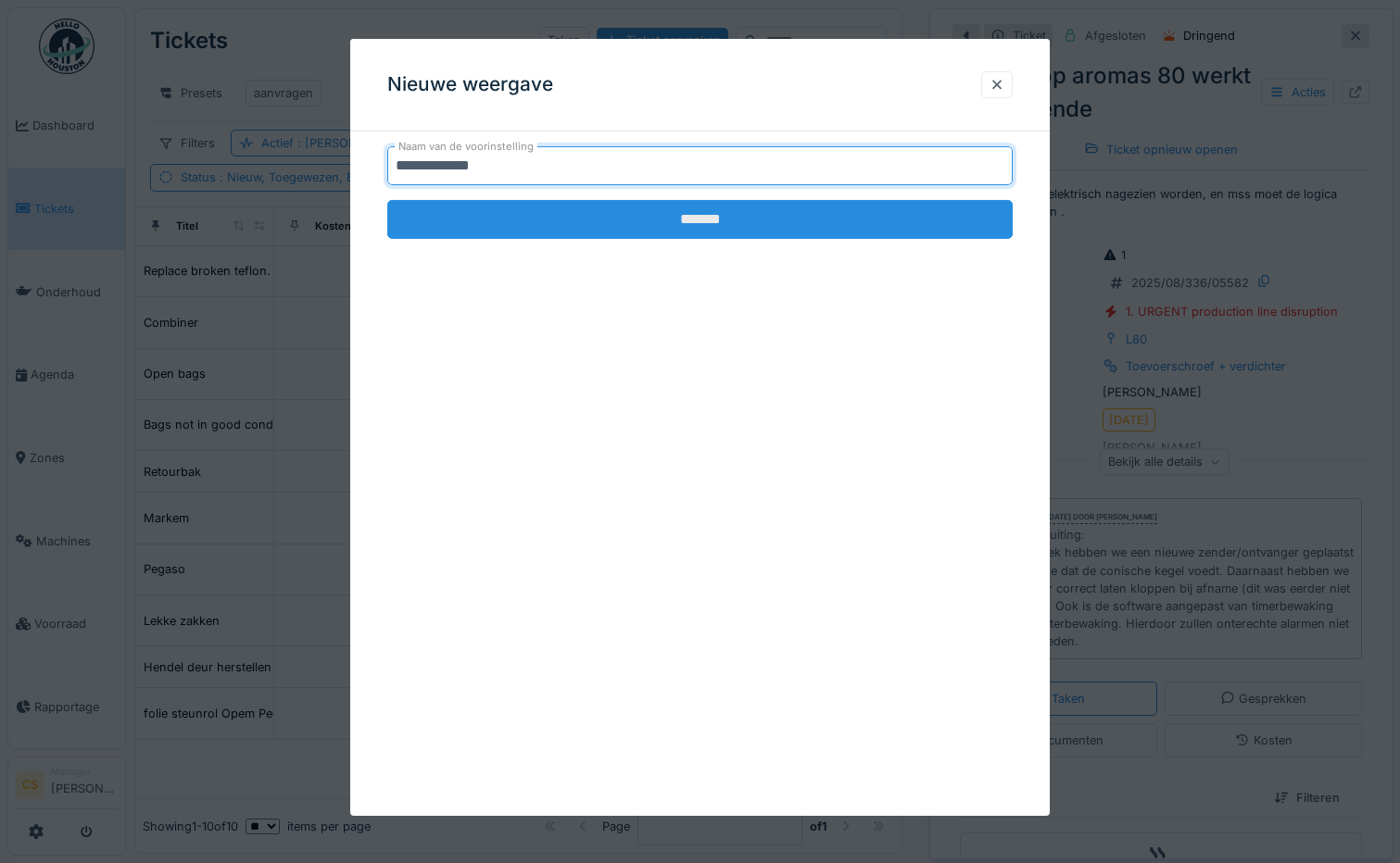
type input "**********"
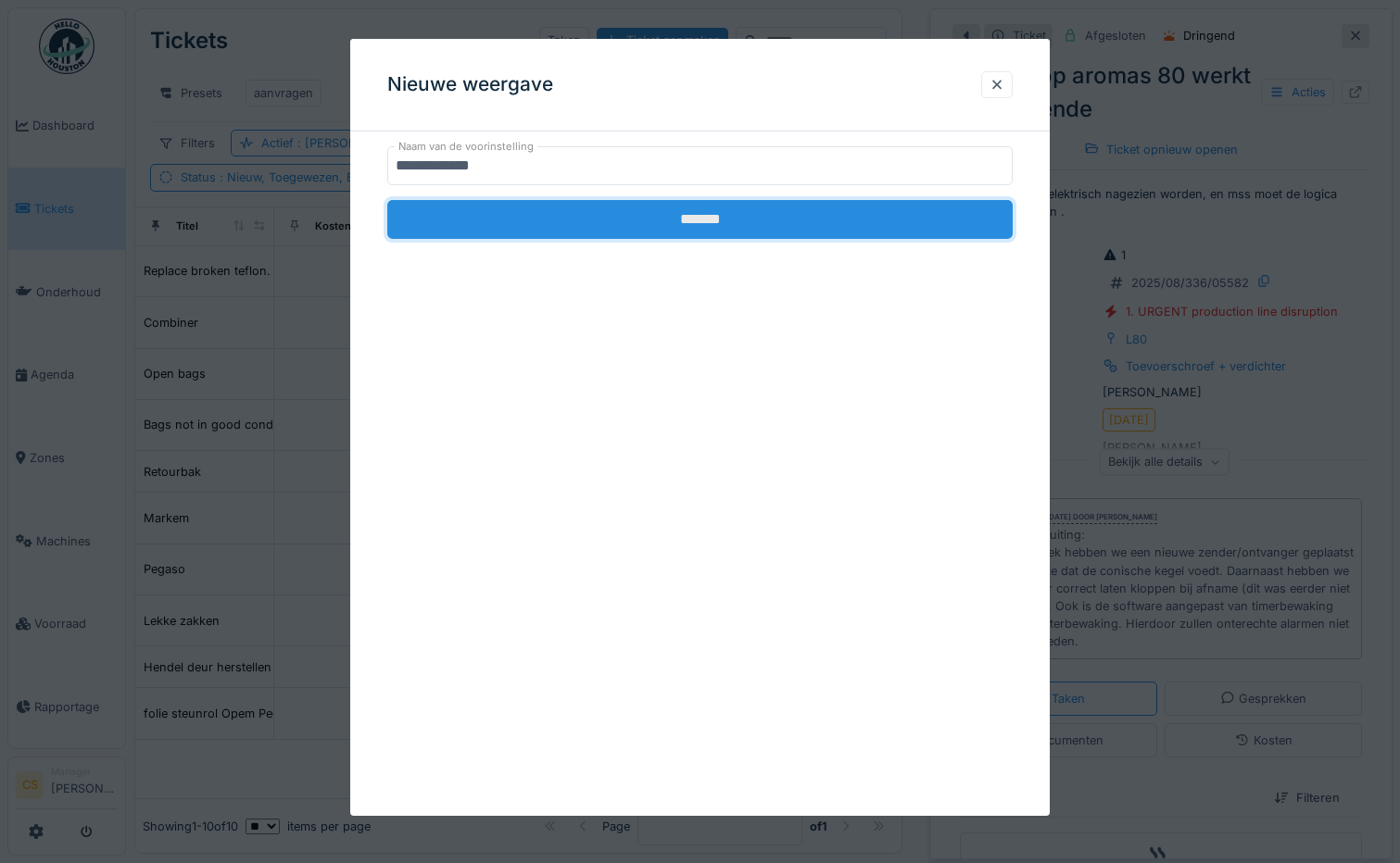
click at [483, 229] on input "*******" at bounding box center [700, 220] width 627 height 39
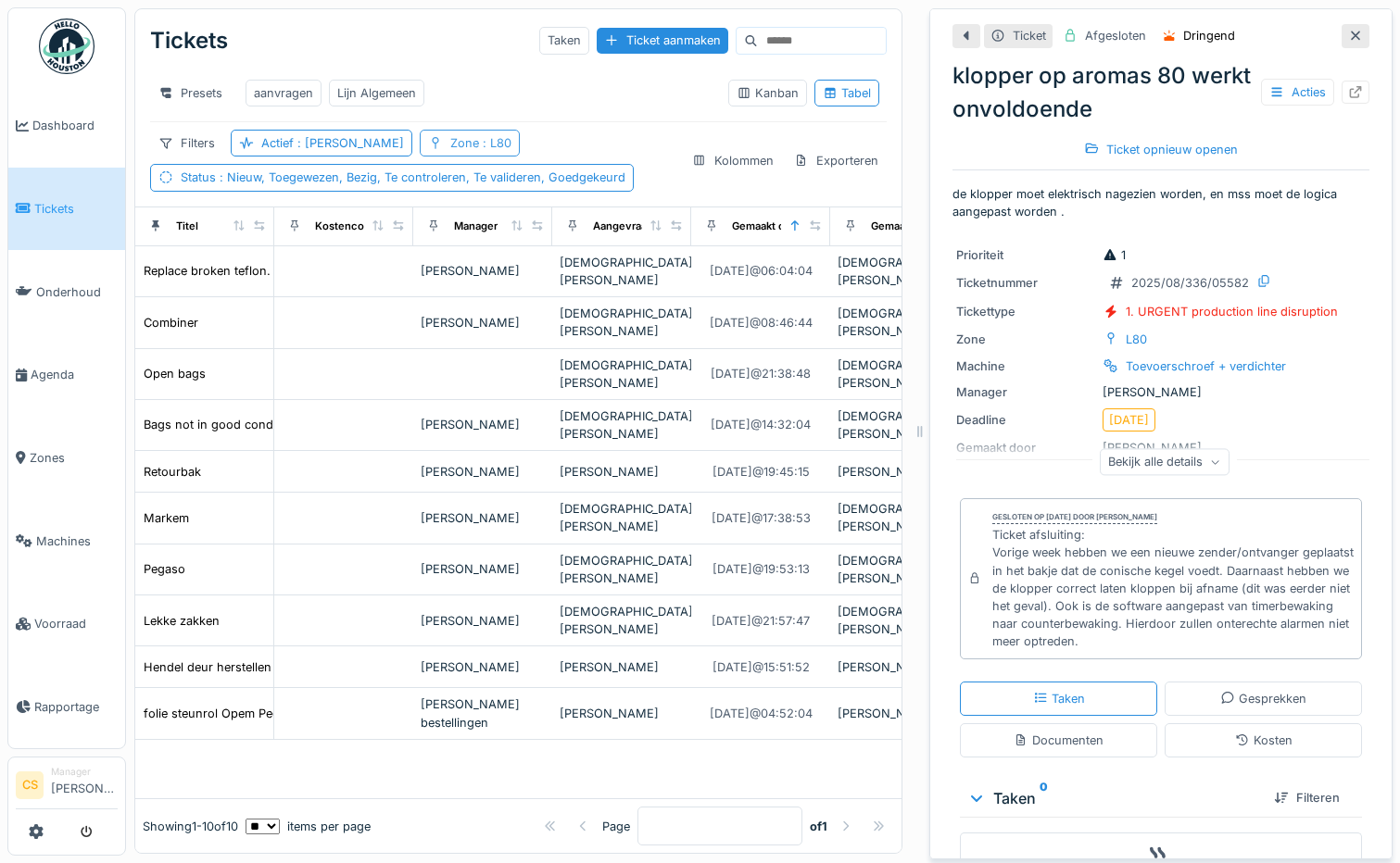
click at [479, 150] on span ": L80" at bounding box center [494, 143] width 32 height 14
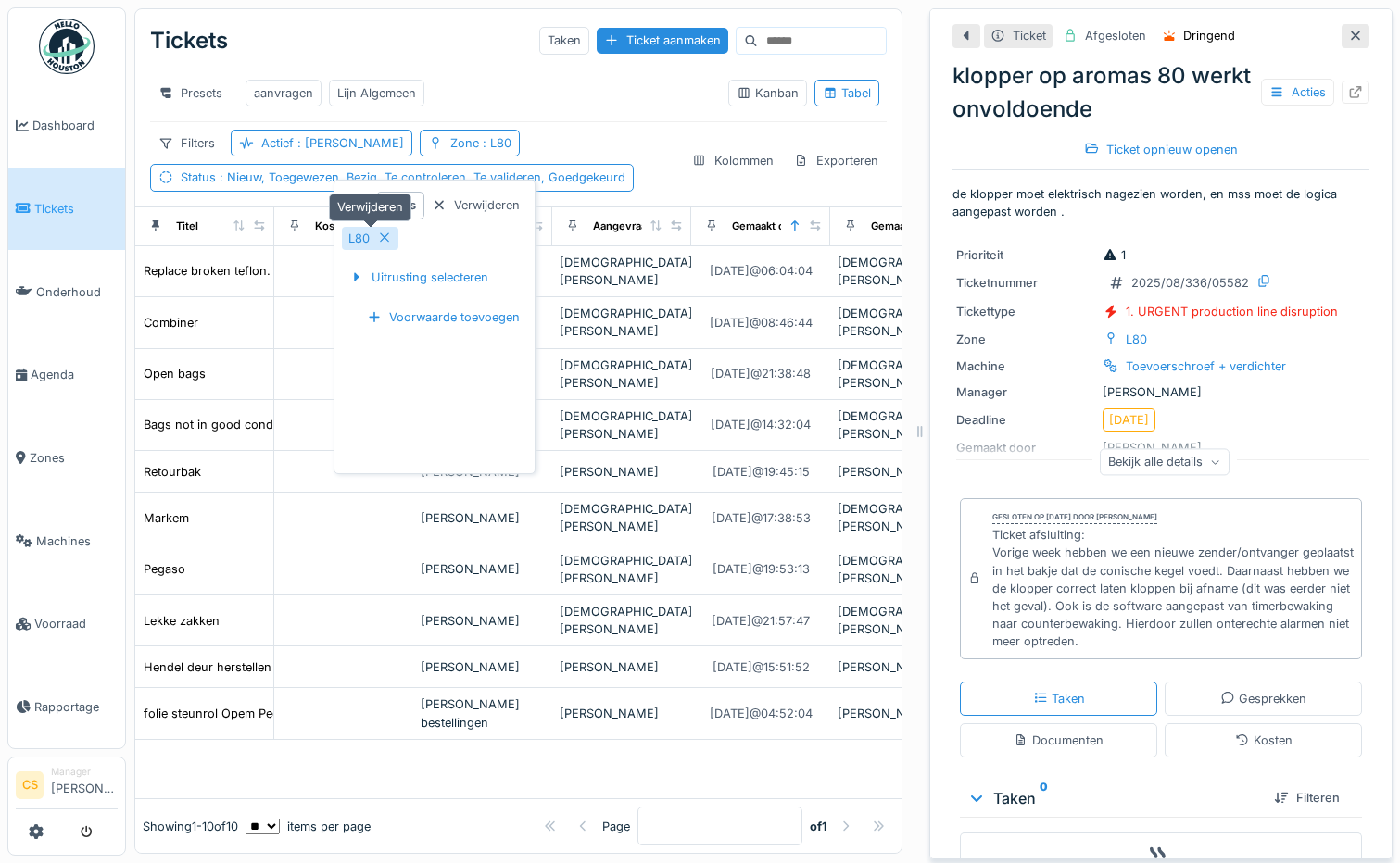
click at [386, 234] on icon at bounding box center [384, 237] width 15 height 12
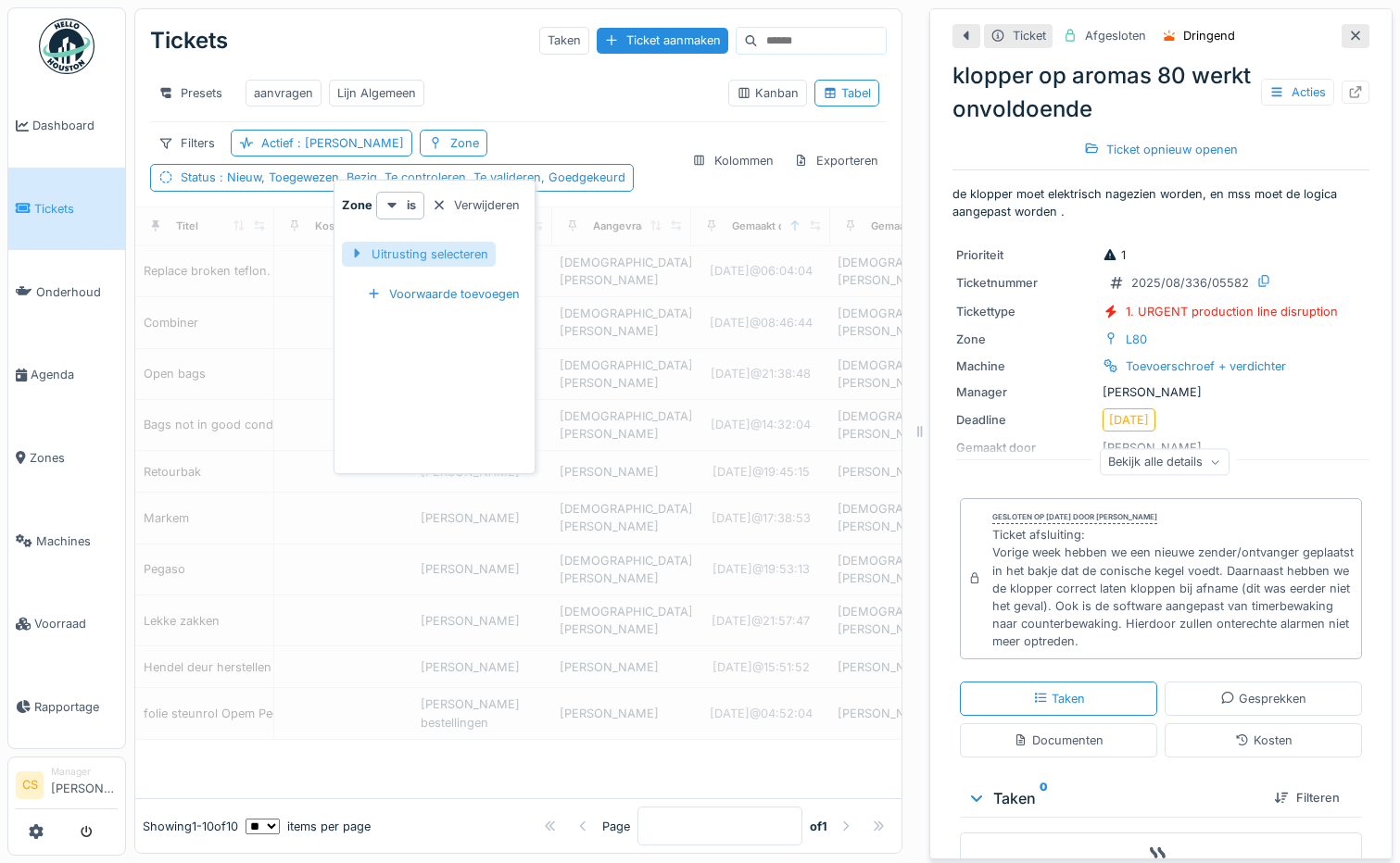
click at [393, 251] on div "Uitrusting selecteren" at bounding box center [419, 255] width 154 height 25
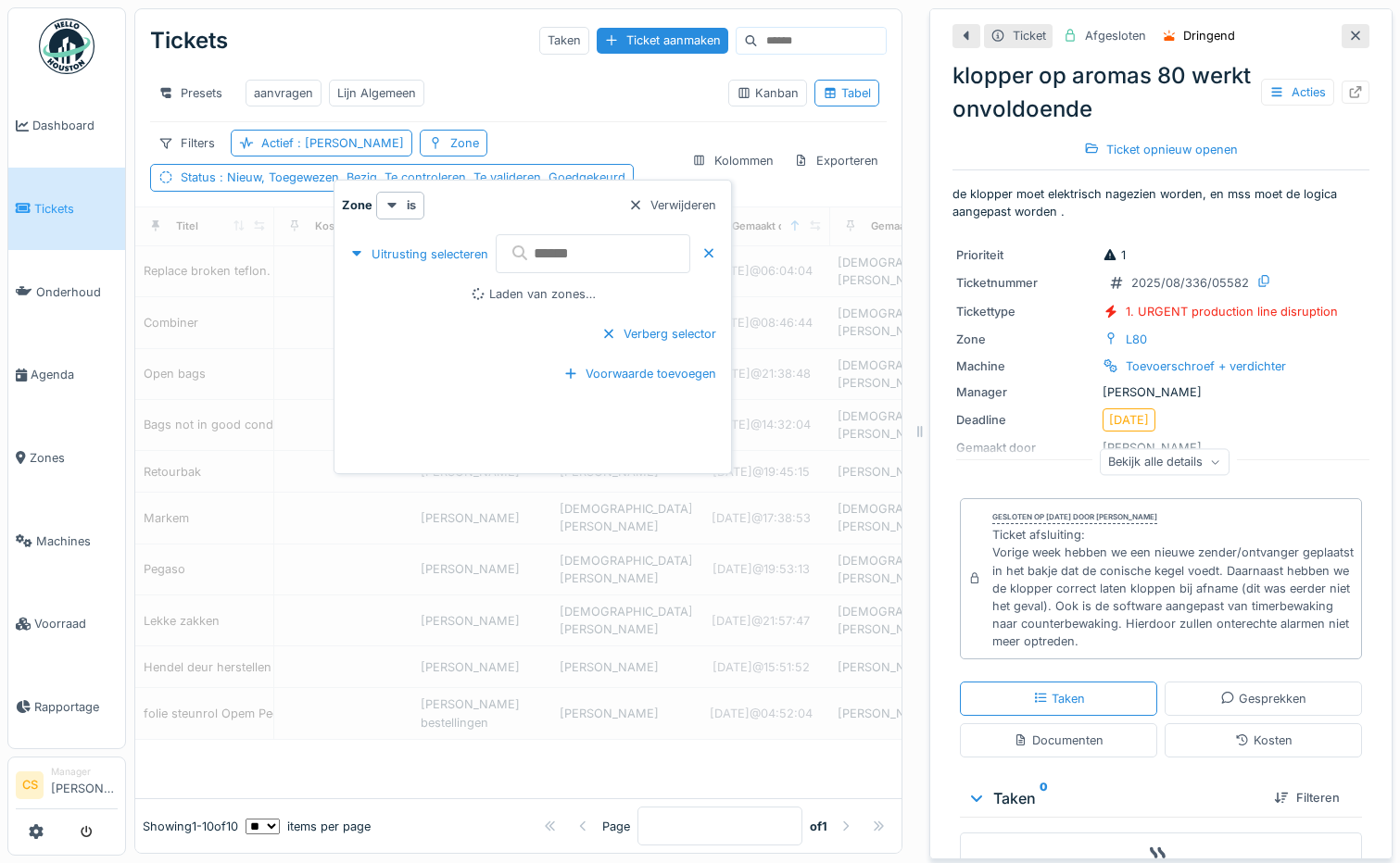
click at [549, 253] on input "text" at bounding box center [593, 254] width 195 height 39
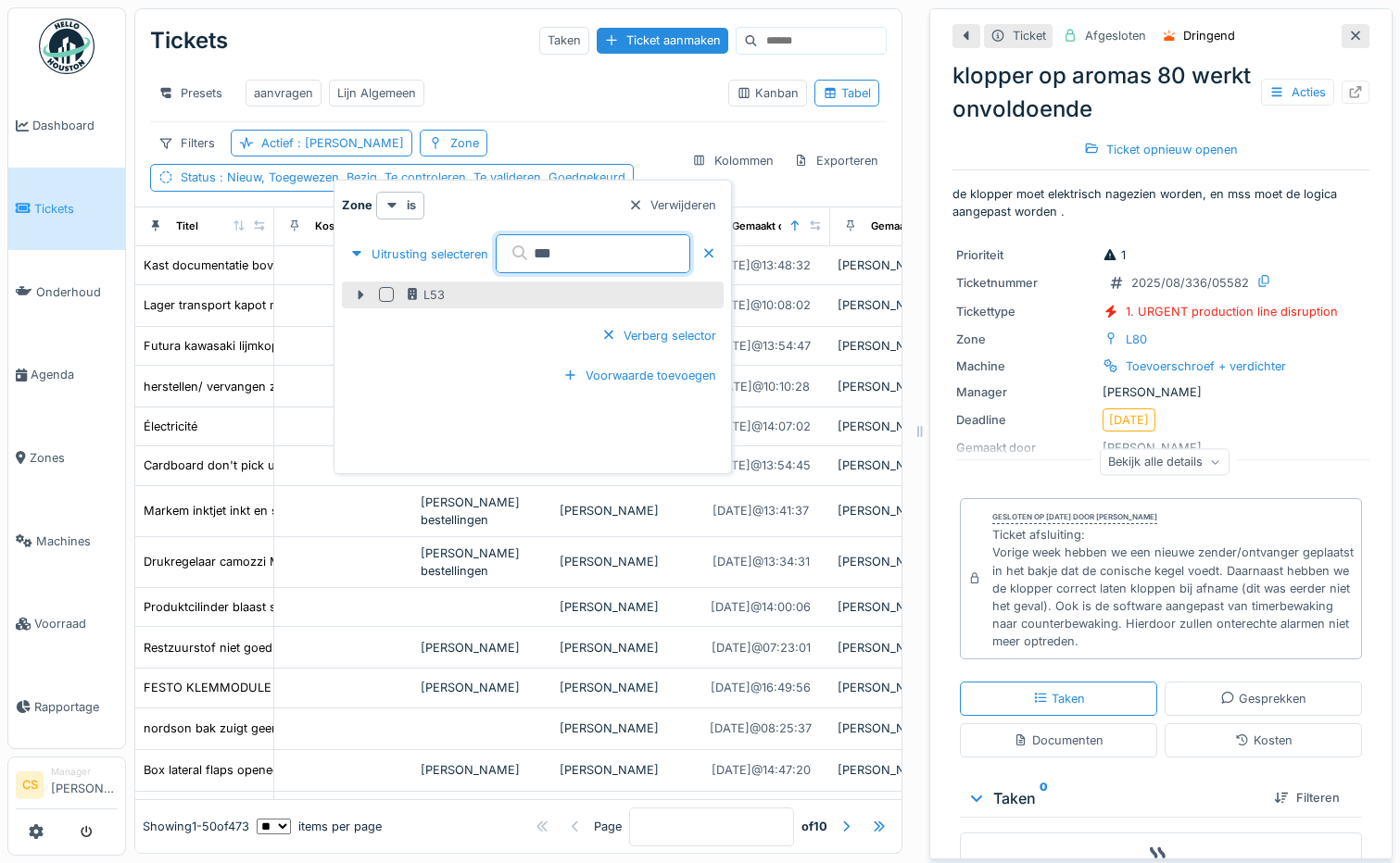
type input "***"
click at [385, 293] on div at bounding box center [386, 293] width 15 height 15
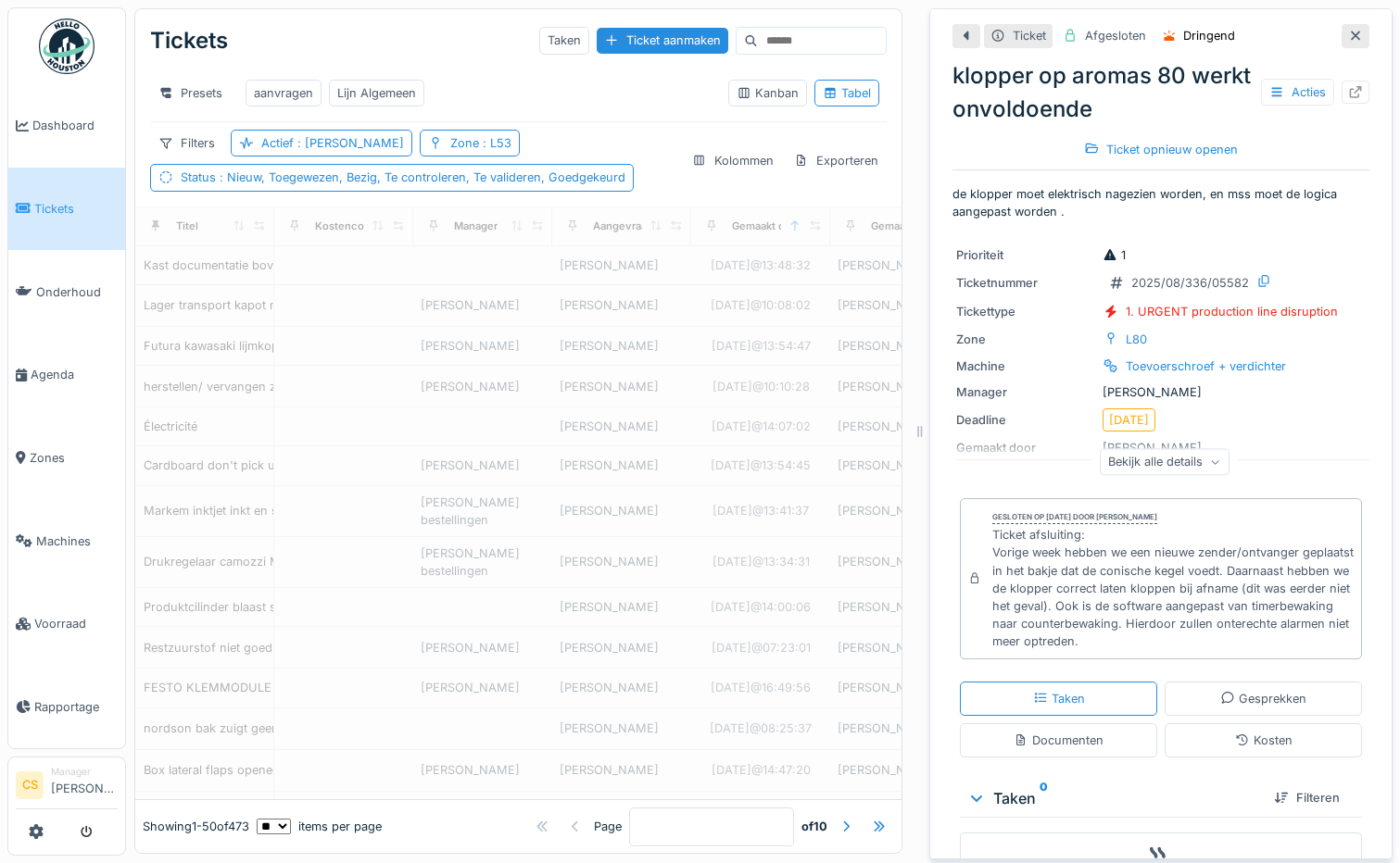
click at [497, 96] on div "Presets aanvragen Lijn Algemeen" at bounding box center [431, 93] width 563 height 42
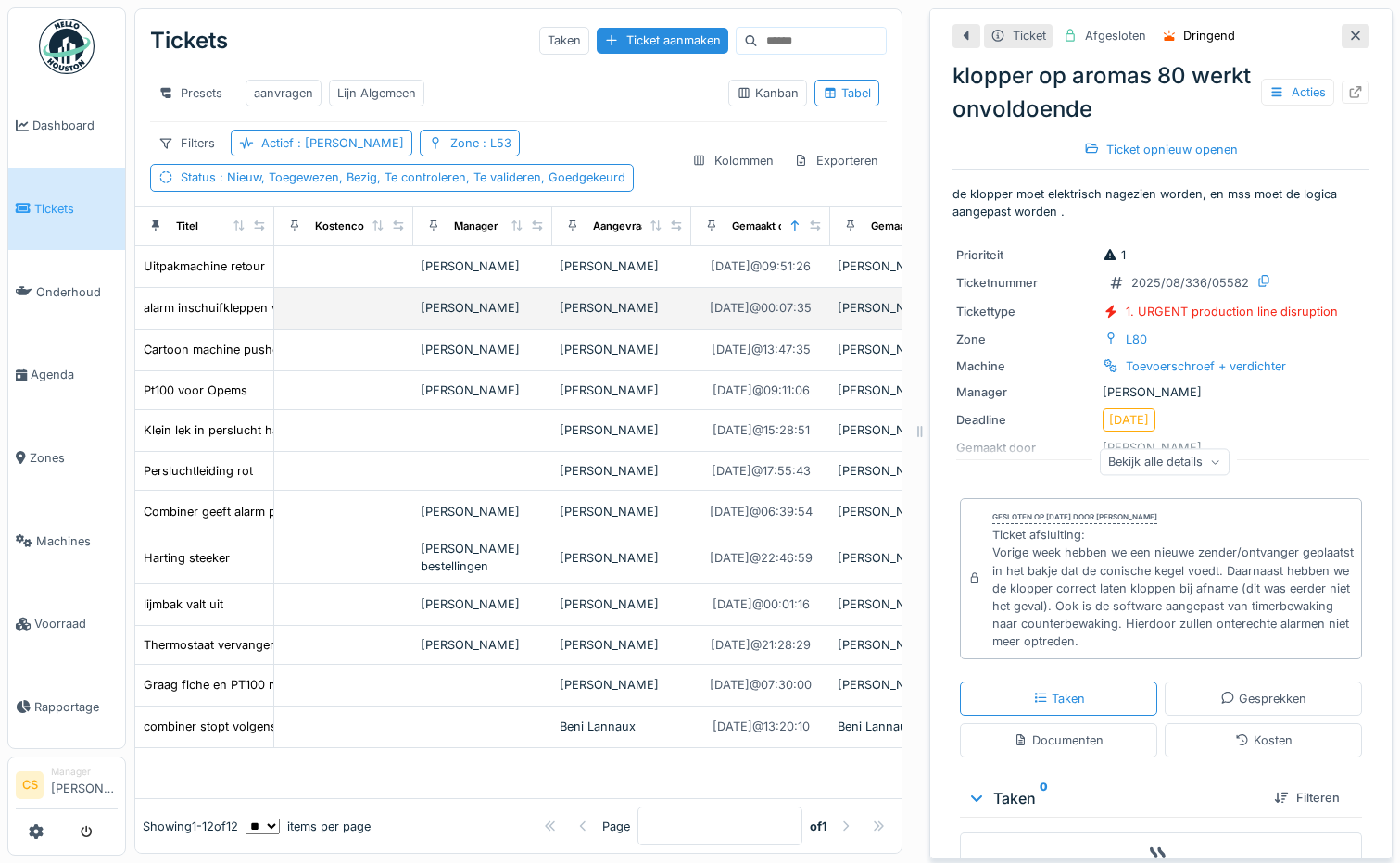
scroll to position [14, 0]
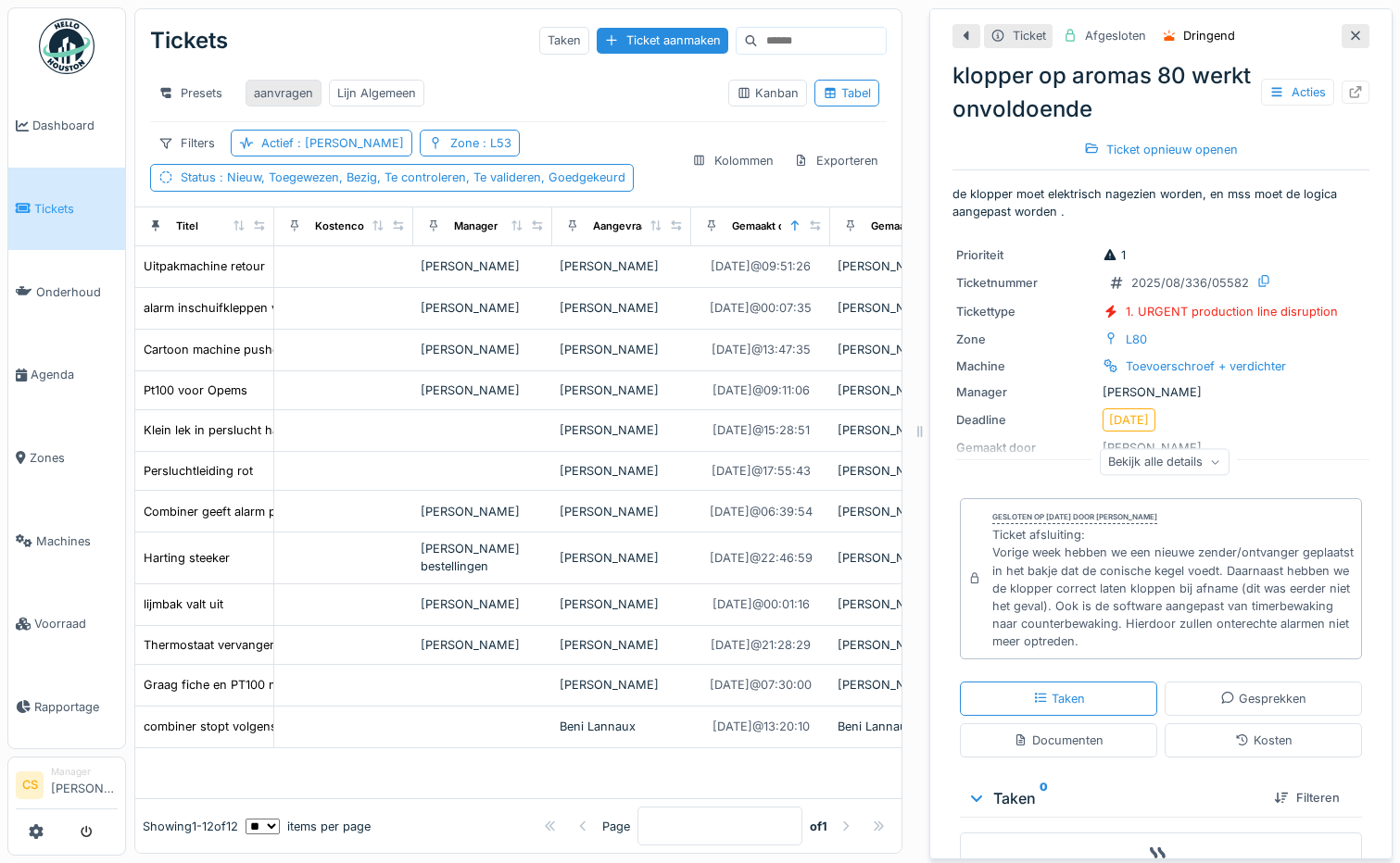
click at [297, 84] on div "aanvragen" at bounding box center [283, 93] width 59 height 17
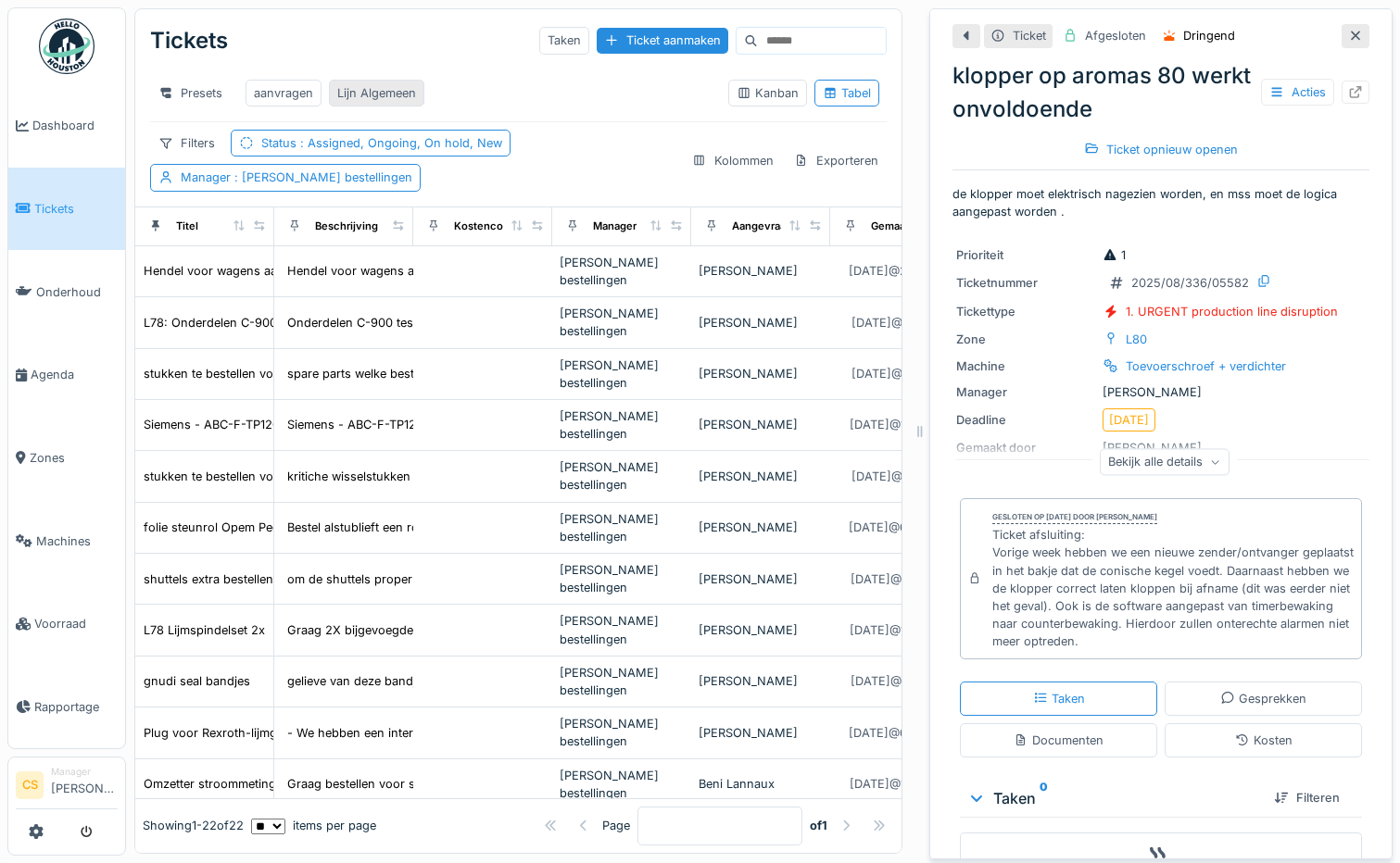
click at [367, 84] on div "Lijn Algemeen" at bounding box center [376, 93] width 78 height 17
